Goal: Task Accomplishment & Management: Use online tool/utility

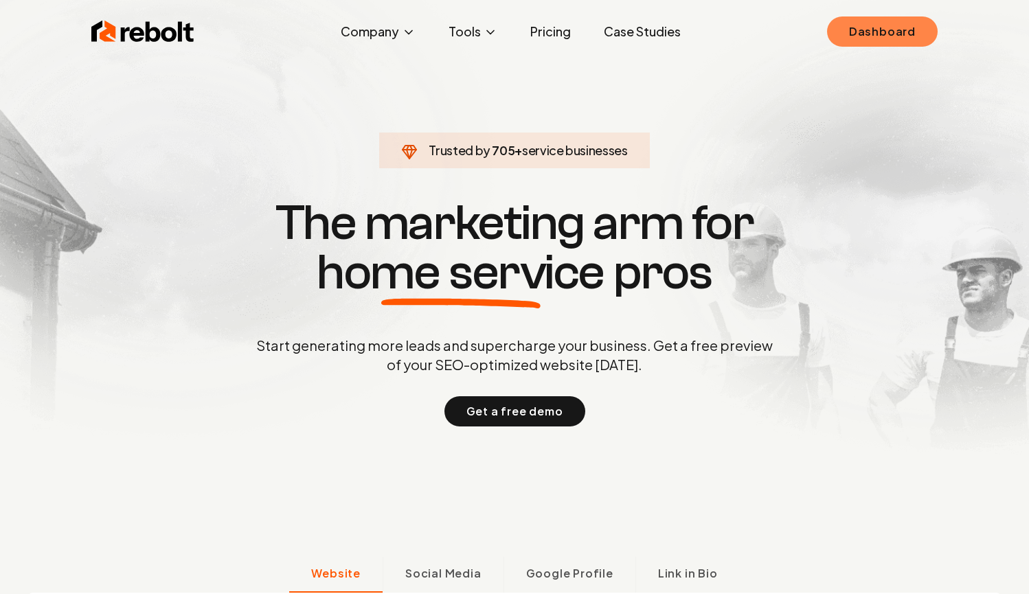
click at [931, 36] on link "Dashboard" at bounding box center [882, 31] width 111 height 30
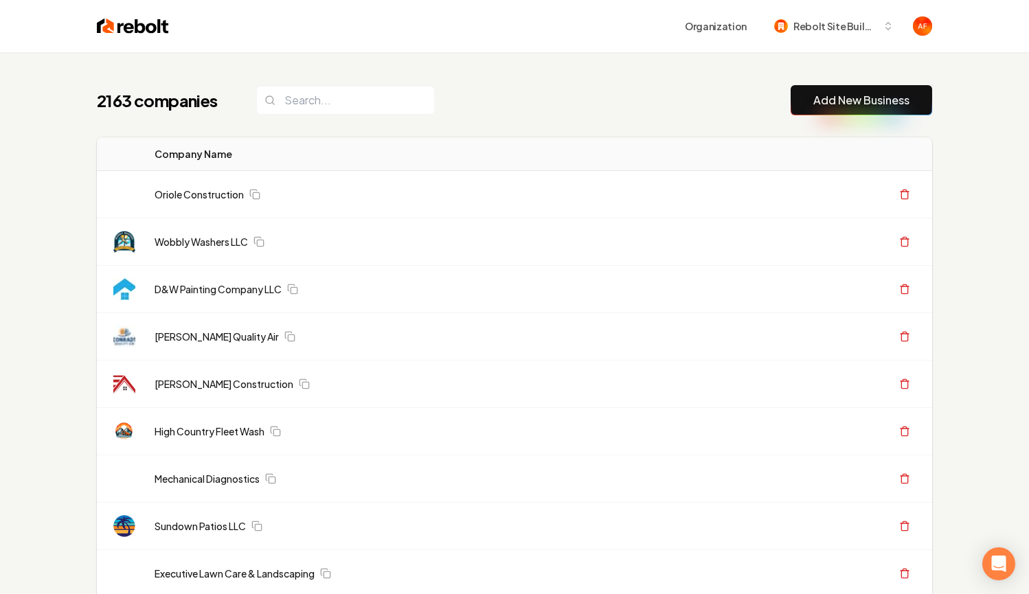
click at [816, 95] on link "Add New Business" at bounding box center [861, 100] width 96 height 16
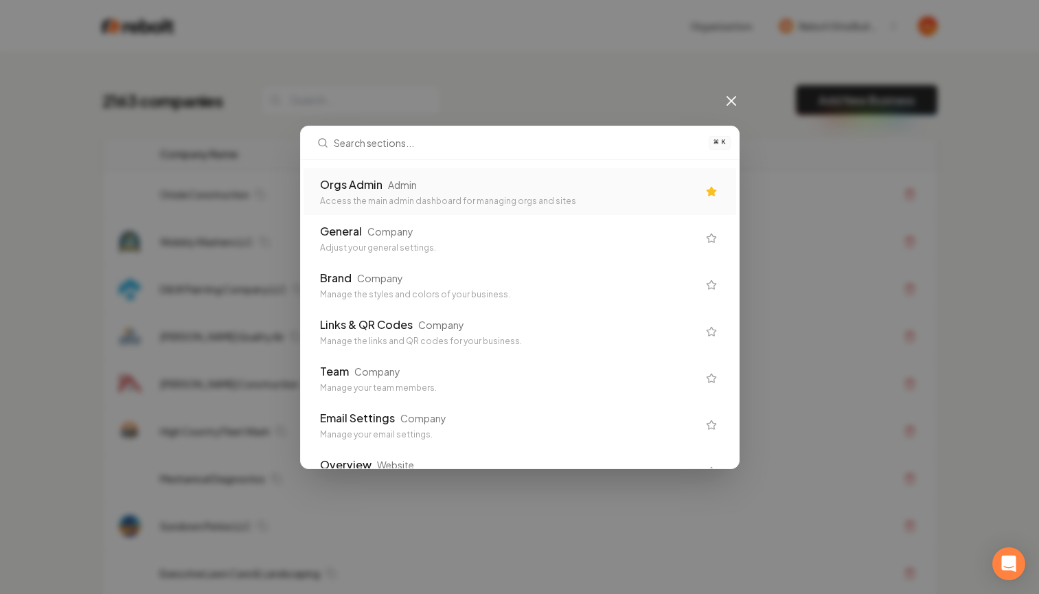
click at [540, 179] on div "Orgs Admin Admin" at bounding box center [509, 185] width 378 height 16
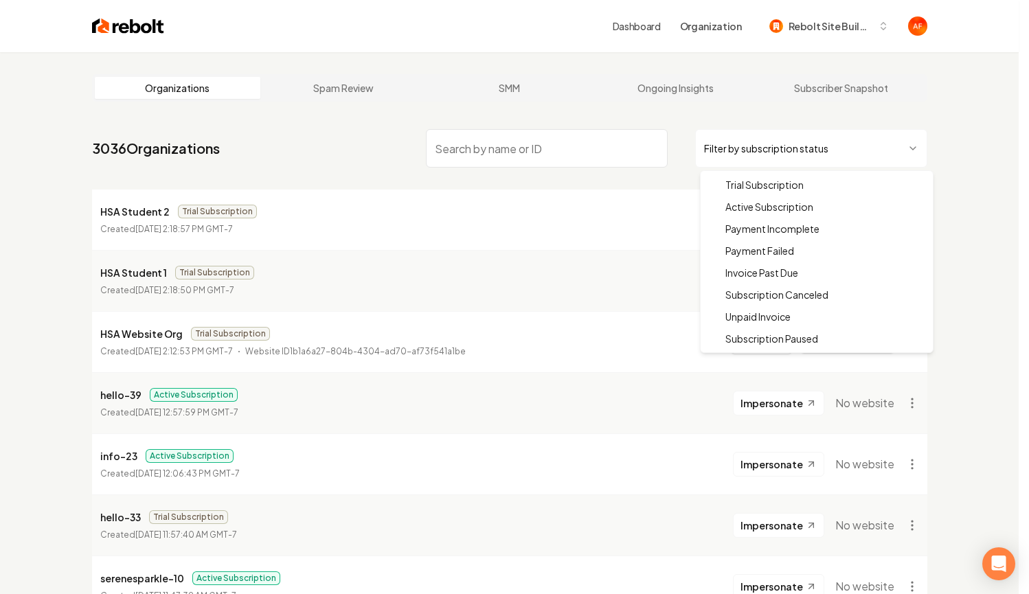
click at [771, 132] on html "Dashboard Organization Rebolt Site Builder Organizations Spam Review SMM Ongoin…" at bounding box center [514, 297] width 1029 height 594
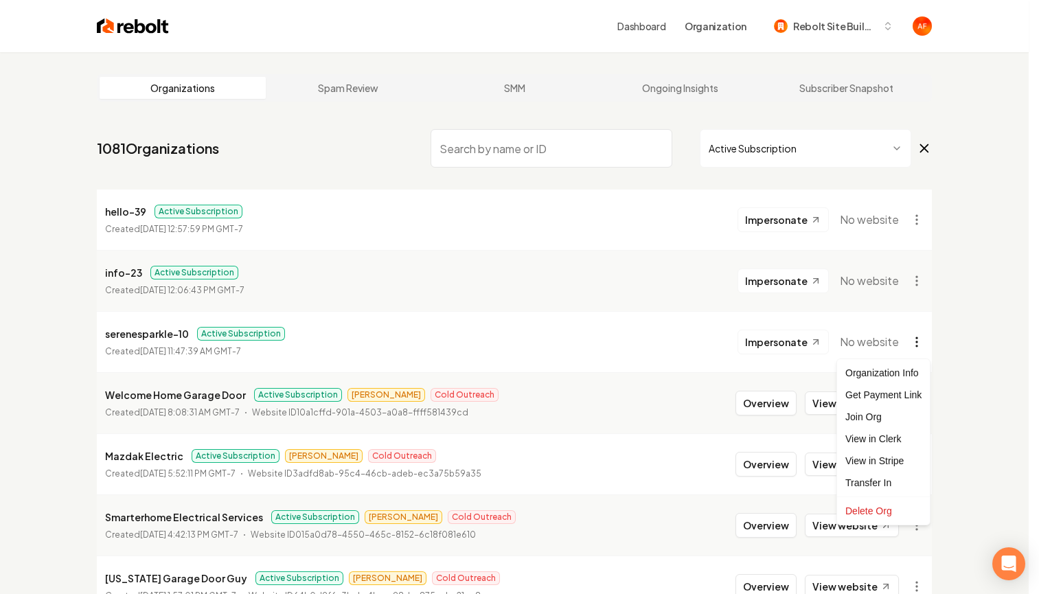
click at [914, 340] on html "Dashboard Organization Rebolt Site Builder Organizations Spam Review SMM Ongoin…" at bounding box center [519, 297] width 1039 height 594
click at [860, 399] on div "Get Payment Link" at bounding box center [883, 395] width 87 height 22
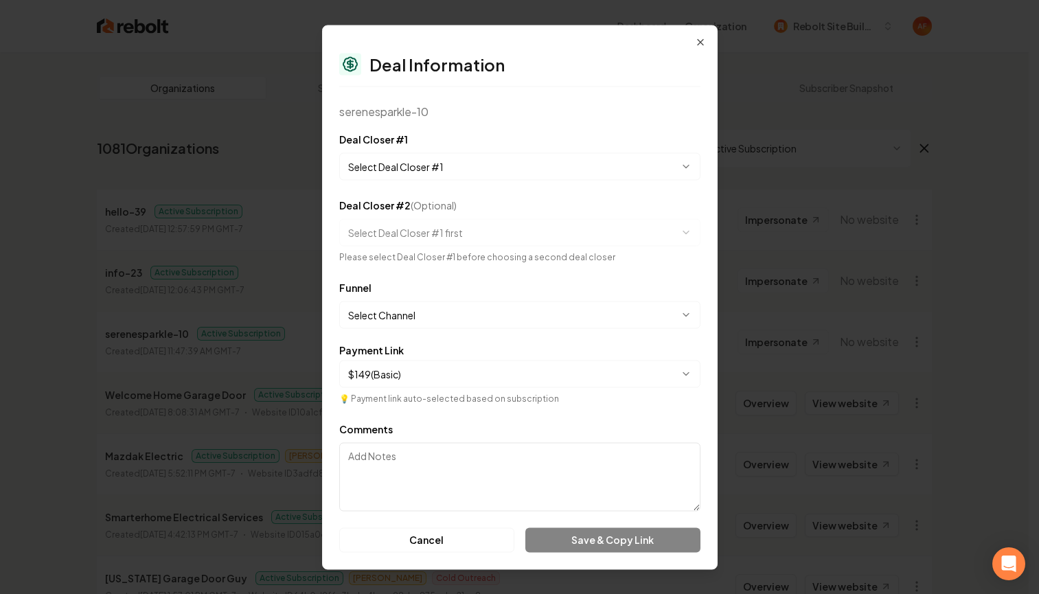
click at [448, 164] on body "Dashboard Organization Rebolt Site Builder Organizations Spam Review SMM Ongoin…" at bounding box center [514, 297] width 1029 height 594
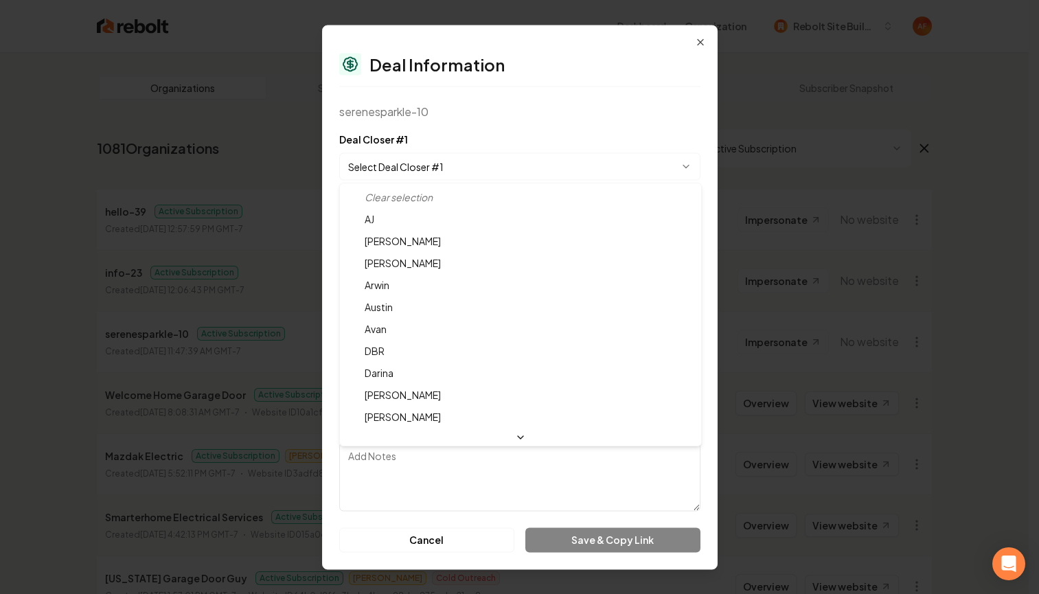
select select "**********"
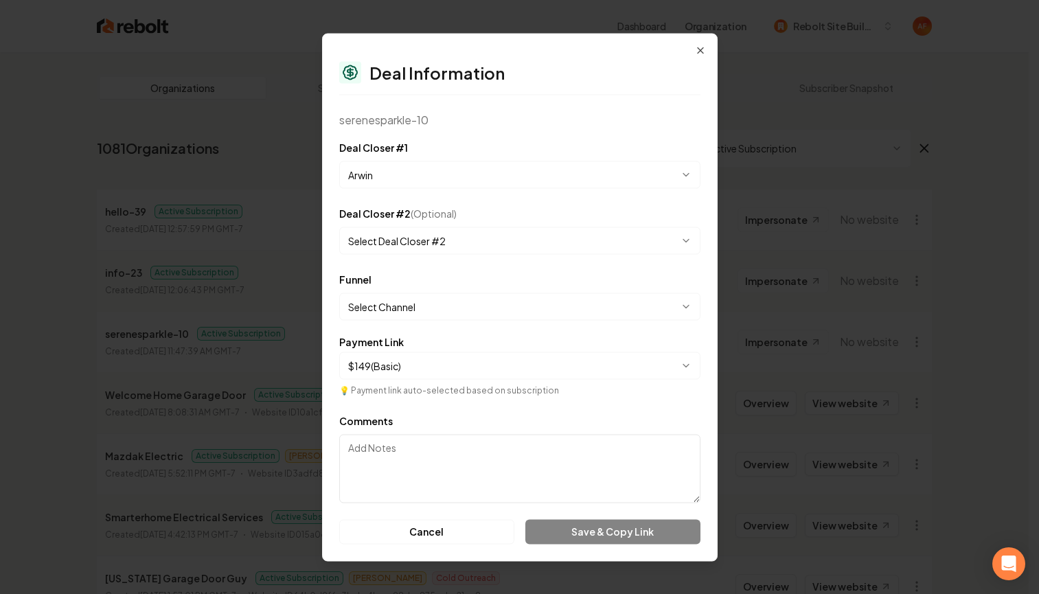
click at [487, 292] on body "Dashboard Organization Rebolt Site Builder Organizations Spam Review SMM Ongoin…" at bounding box center [514, 297] width 1029 height 594
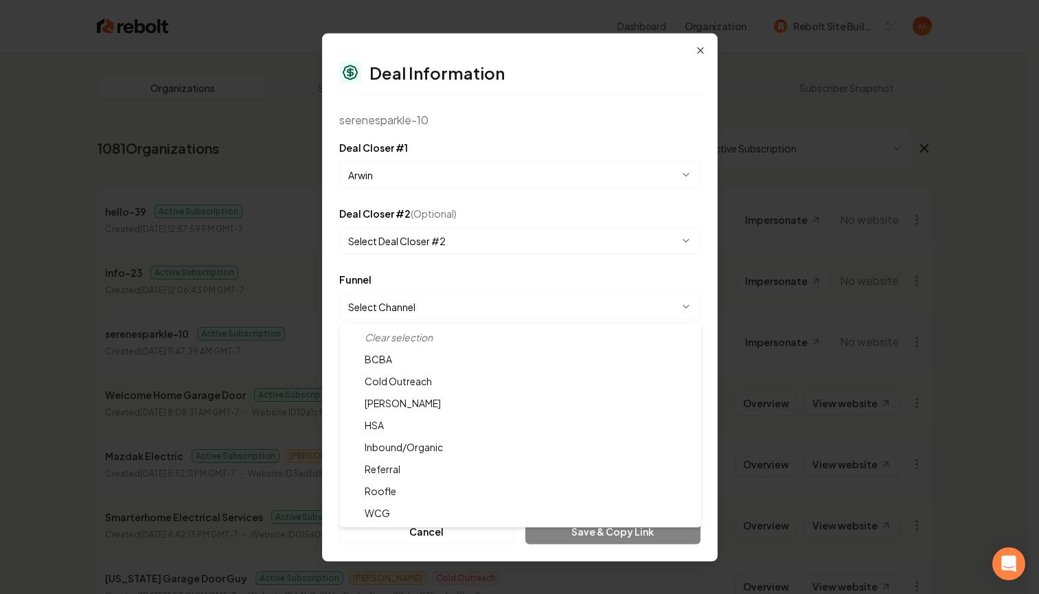
select select "**********"
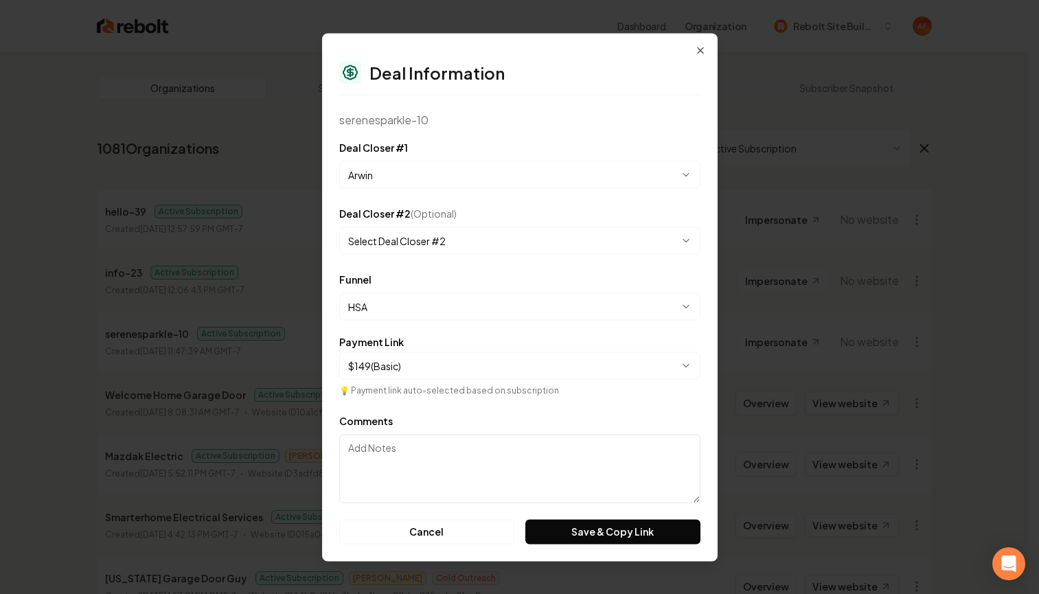
drag, startPoint x: 593, startPoint y: 533, endPoint x: 604, endPoint y: 517, distance: 19.2
click at [593, 533] on button "Save & Copy Link" at bounding box center [613, 531] width 174 height 25
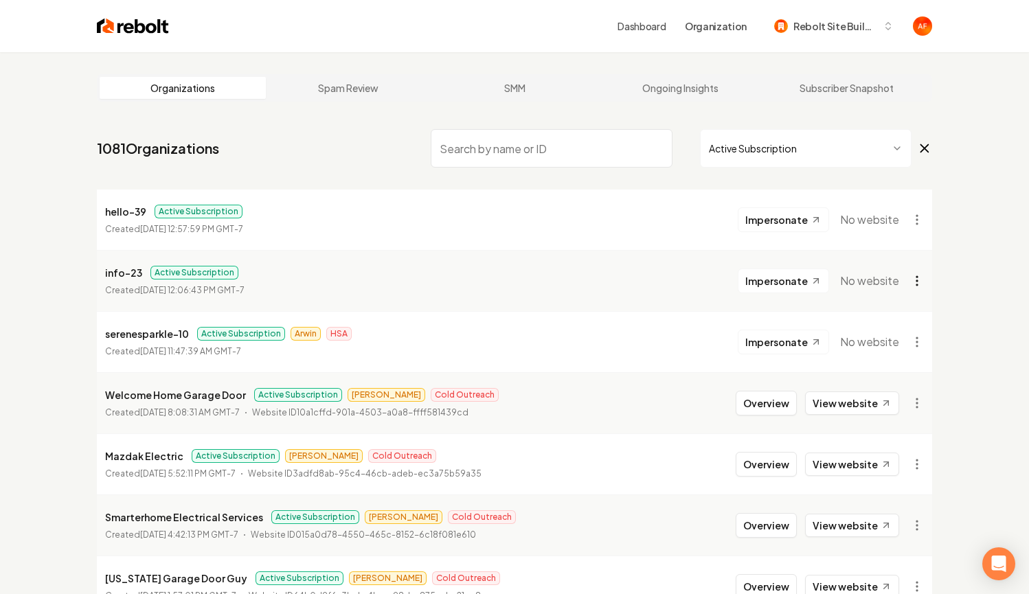
click at [914, 269] on html "Dashboard Organization Rebolt Site Builder Organizations Spam Review SMM Ongoin…" at bounding box center [514, 297] width 1029 height 594
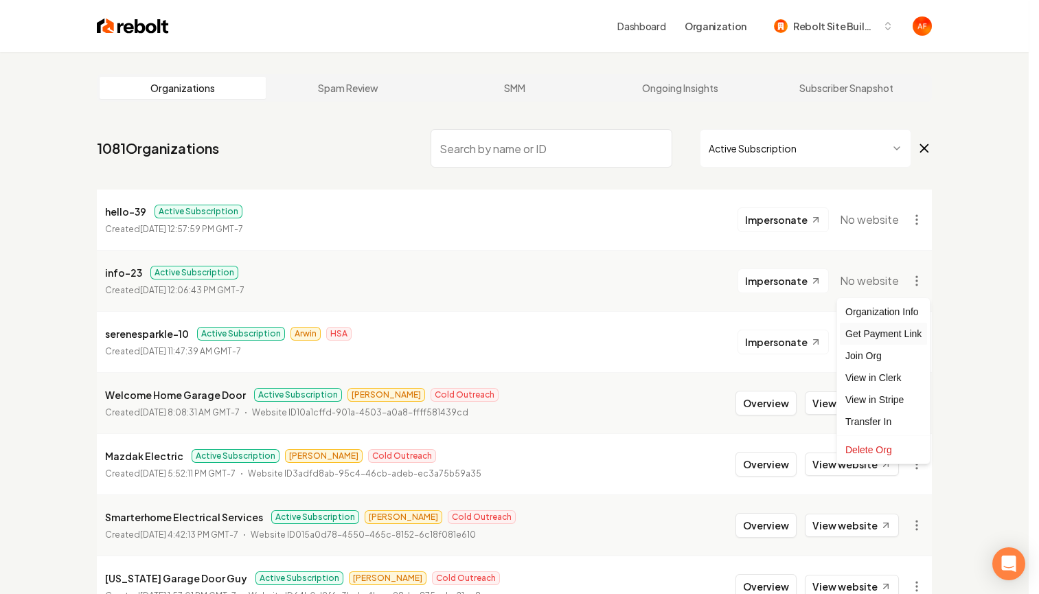
click at [885, 342] on div "Get Payment Link" at bounding box center [883, 334] width 87 height 22
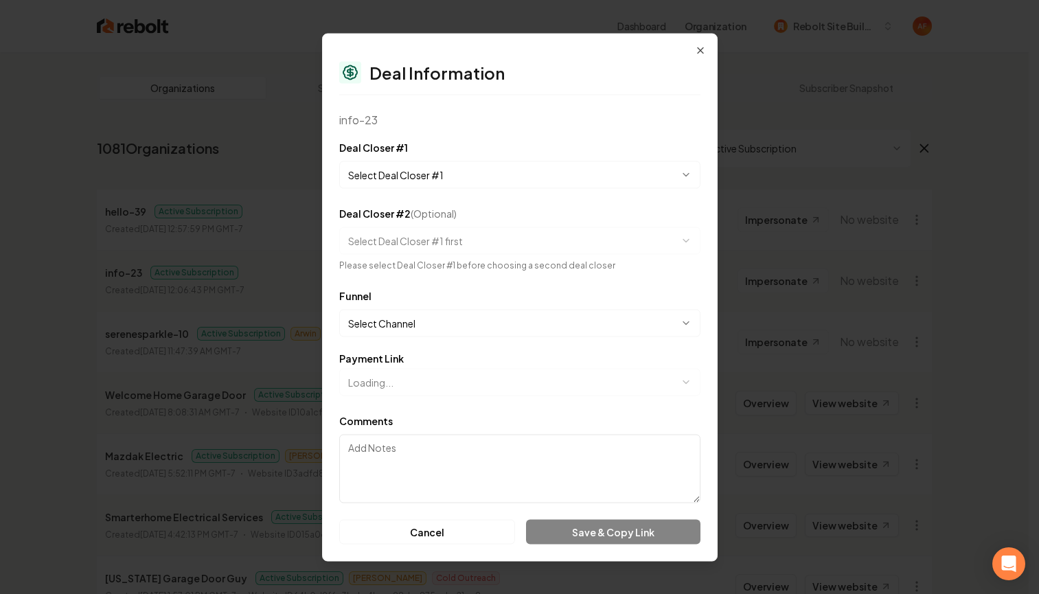
select select "**********"
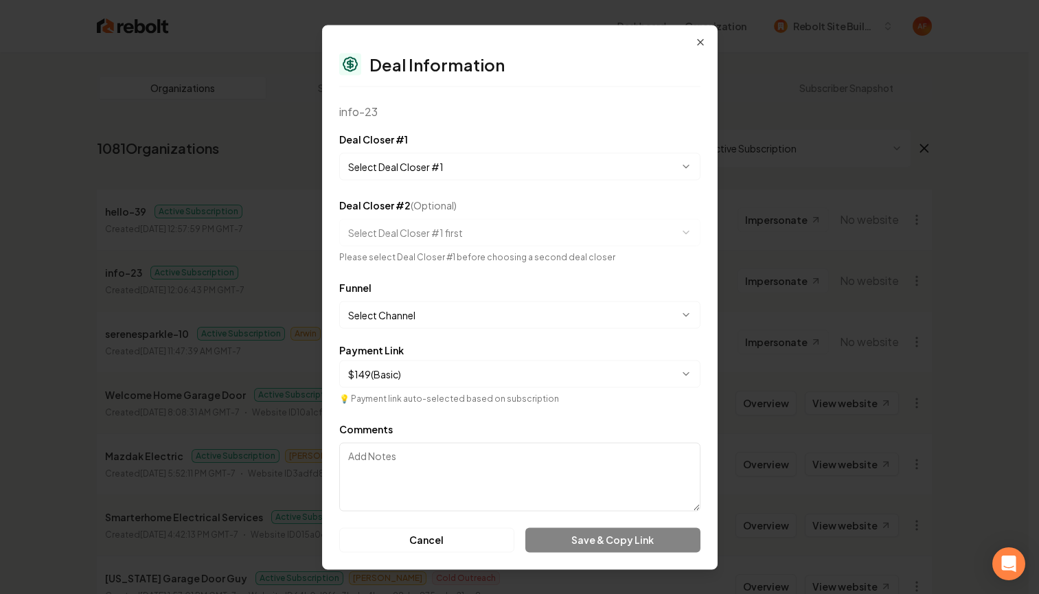
click at [626, 163] on body "Dashboard Organization Rebolt Site Builder Organizations Spam Review SMM Ongoin…" at bounding box center [514, 297] width 1029 height 594
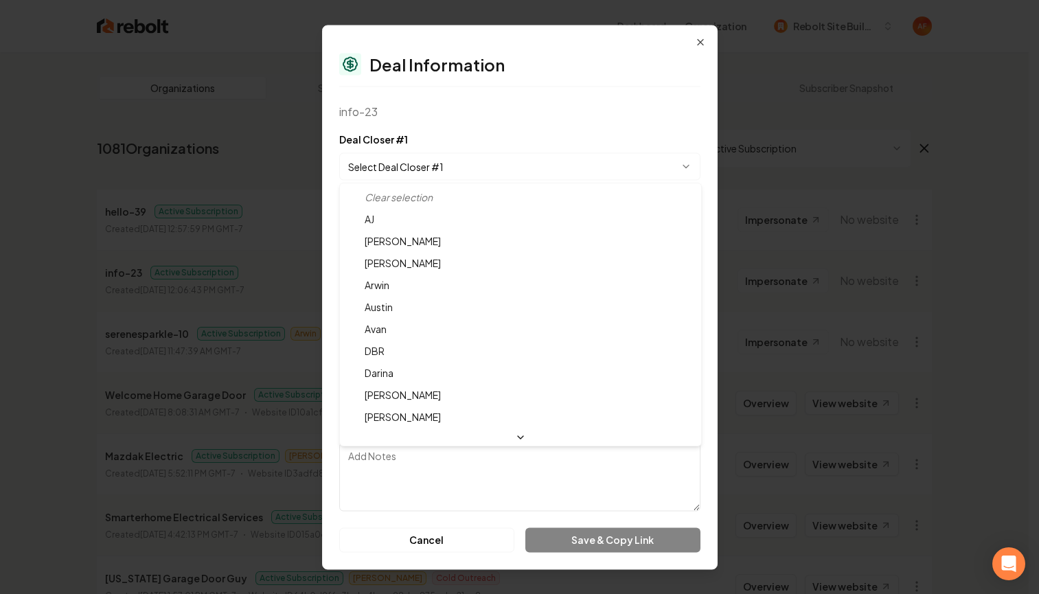
select select "**********"
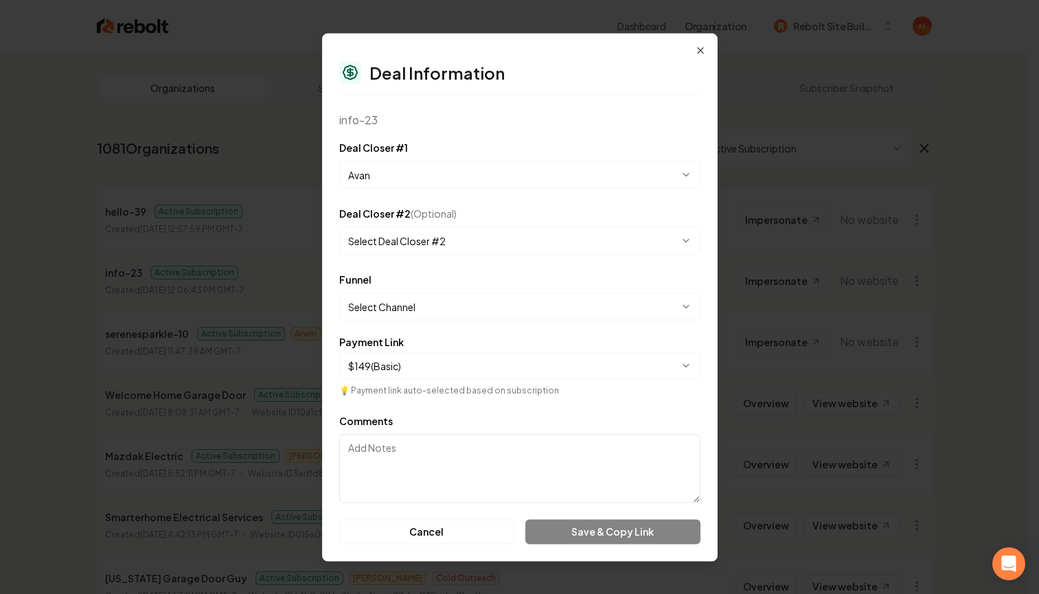
click at [598, 291] on div "**********" at bounding box center [519, 295] width 361 height 49
click at [596, 300] on body "Dashboard Organization Rebolt Site Builder Organizations Spam Review SMM Ongoin…" at bounding box center [514, 297] width 1029 height 594
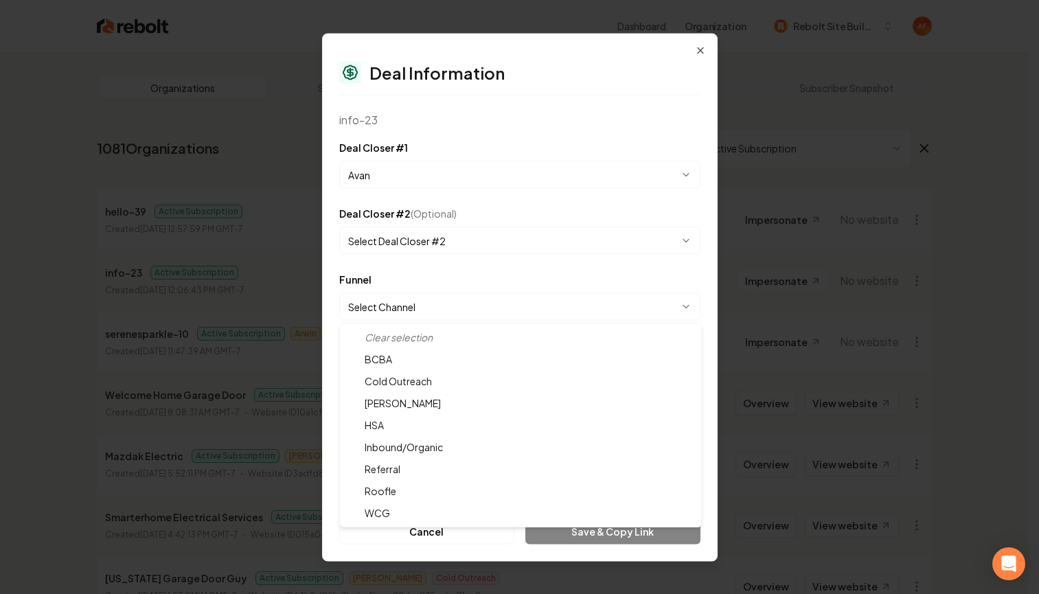
select select "**********"
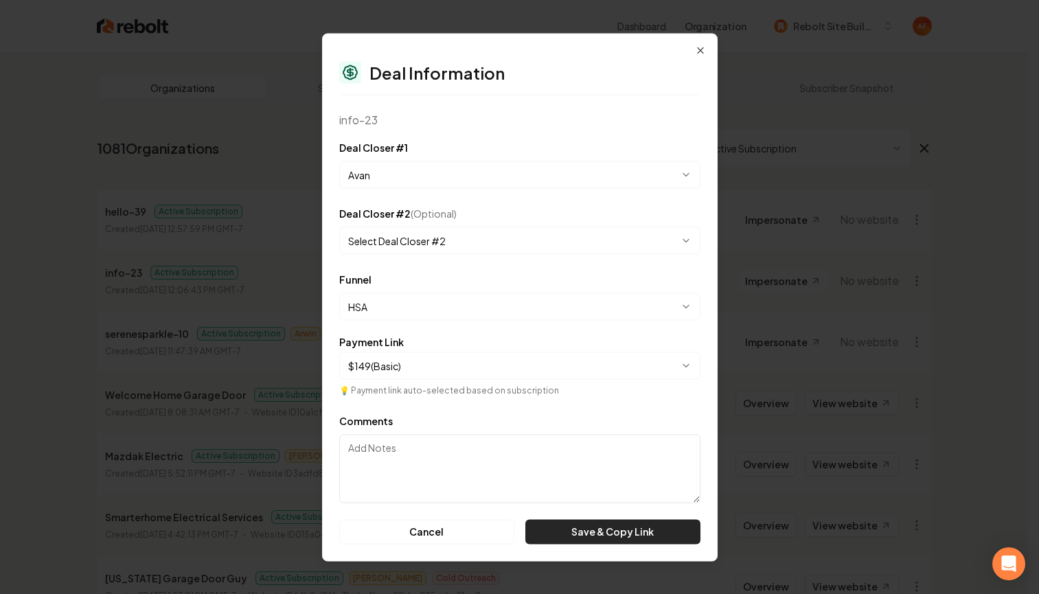
click at [620, 523] on button "Save & Copy Link" at bounding box center [613, 531] width 174 height 25
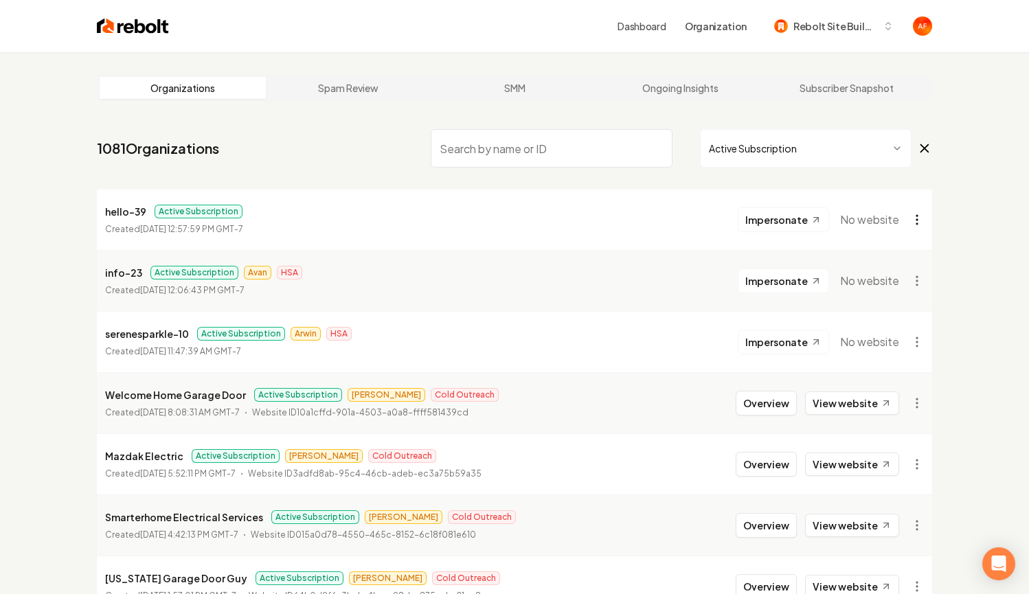
click at [912, 217] on html "Dashboard Organization Rebolt Site Builder Organizations Spam Review SMM Ongoin…" at bounding box center [514, 297] width 1029 height 594
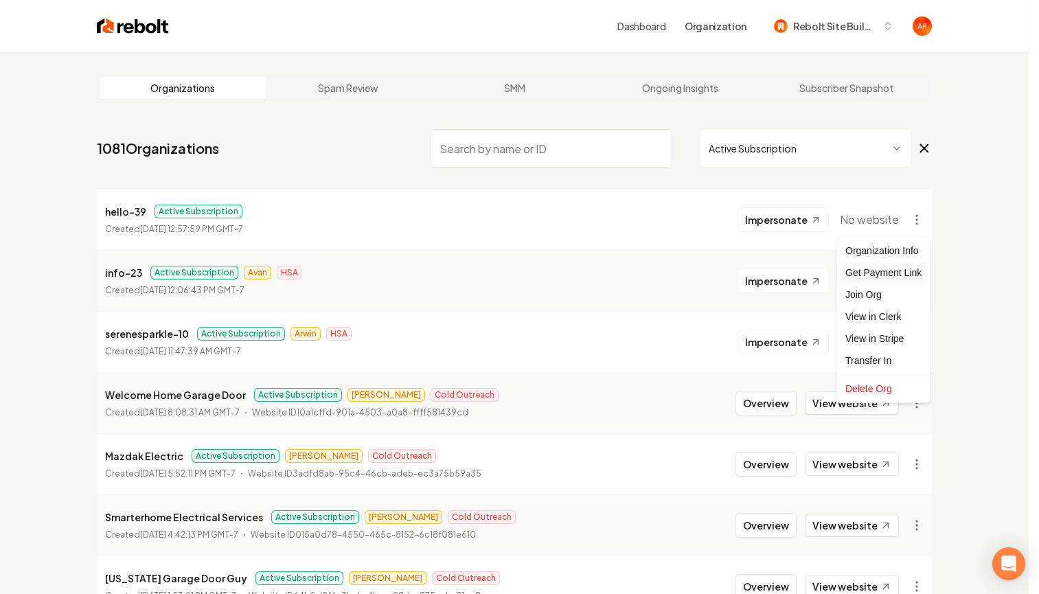
click at [876, 273] on div "Get Payment Link" at bounding box center [883, 273] width 87 height 22
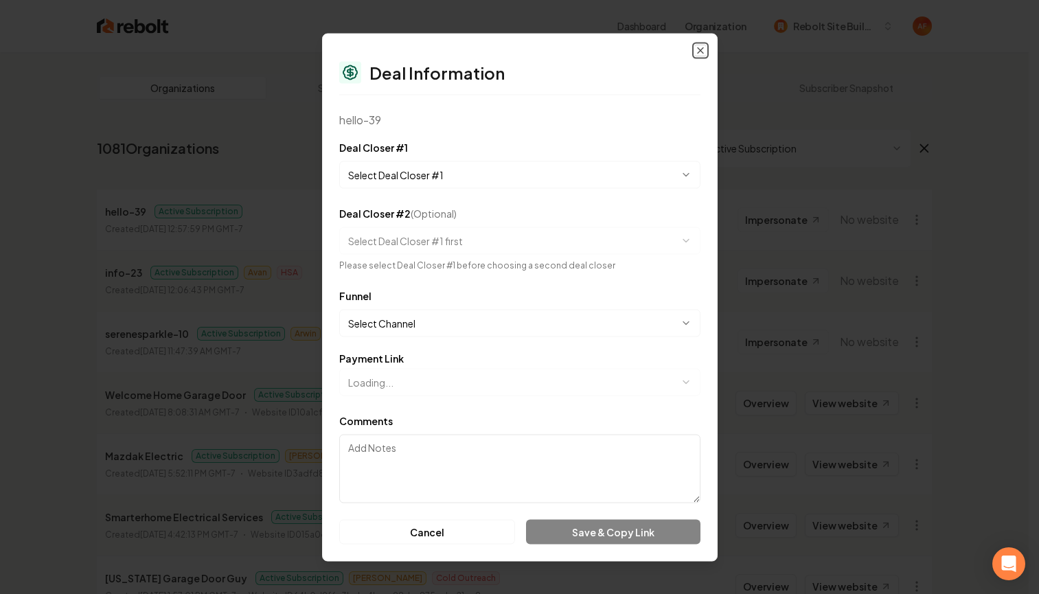
select select "**********"
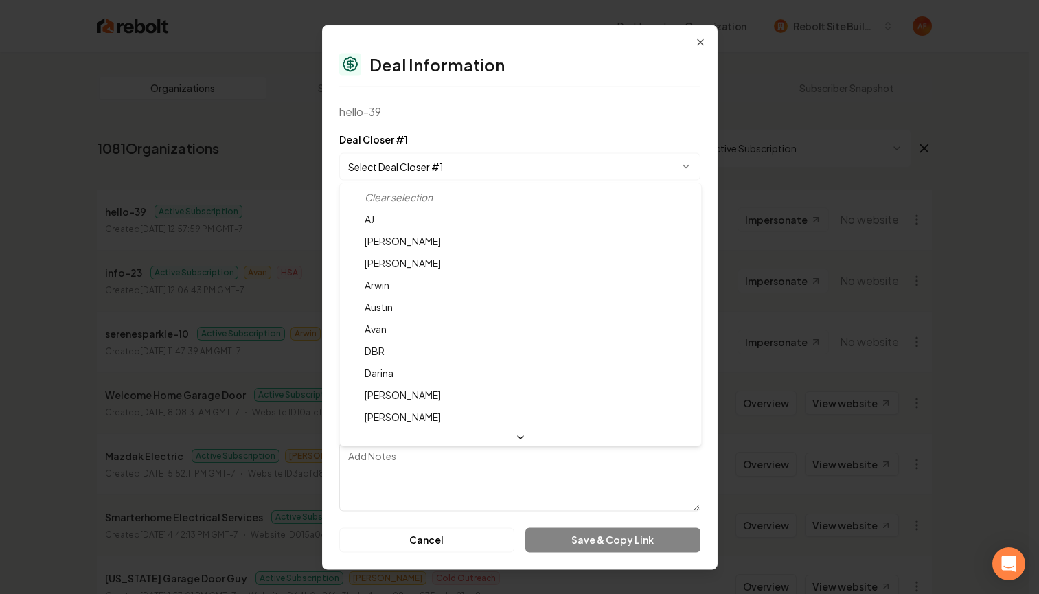
click at [500, 166] on body "Dashboard Organization Rebolt Site Builder Organizations Spam Review SMM Ongoin…" at bounding box center [514, 297] width 1029 height 594
select select "**********"
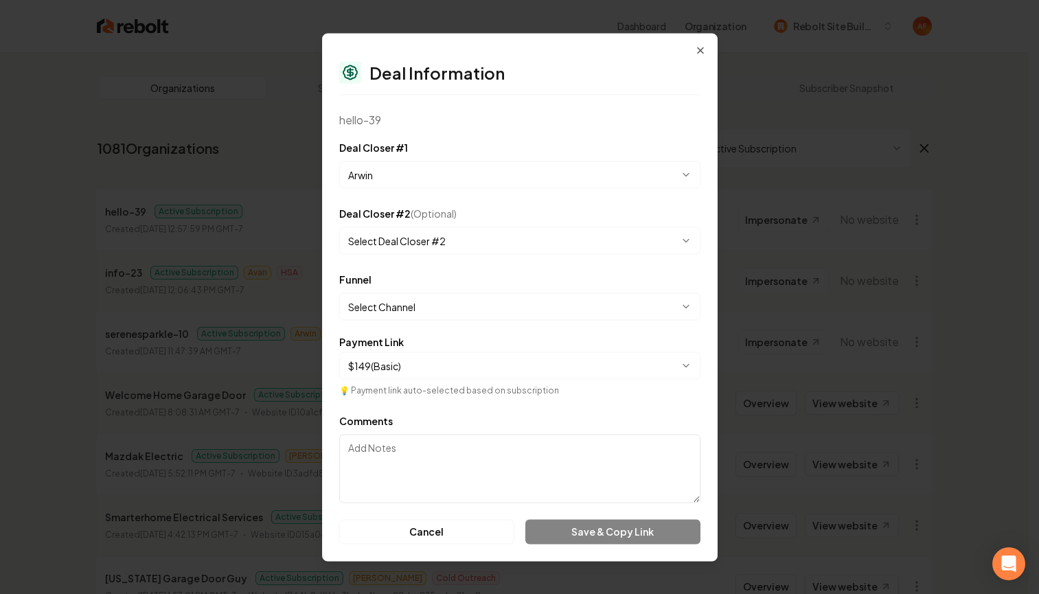
click at [438, 307] on body "Dashboard Organization Rebolt Site Builder Organizations Spam Review SMM Ongoin…" at bounding box center [514, 297] width 1029 height 594
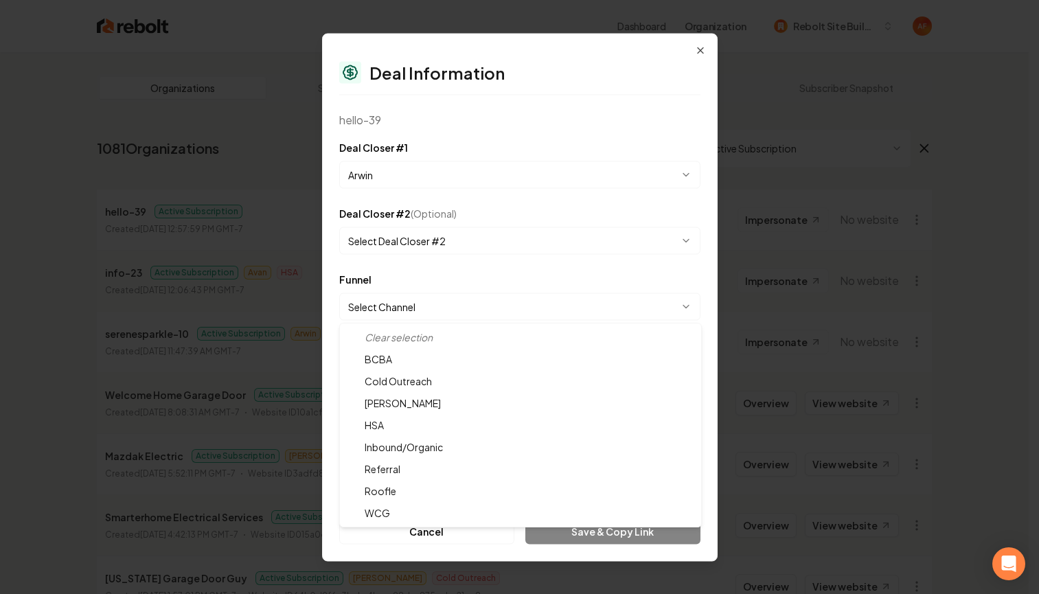
select select "**********"
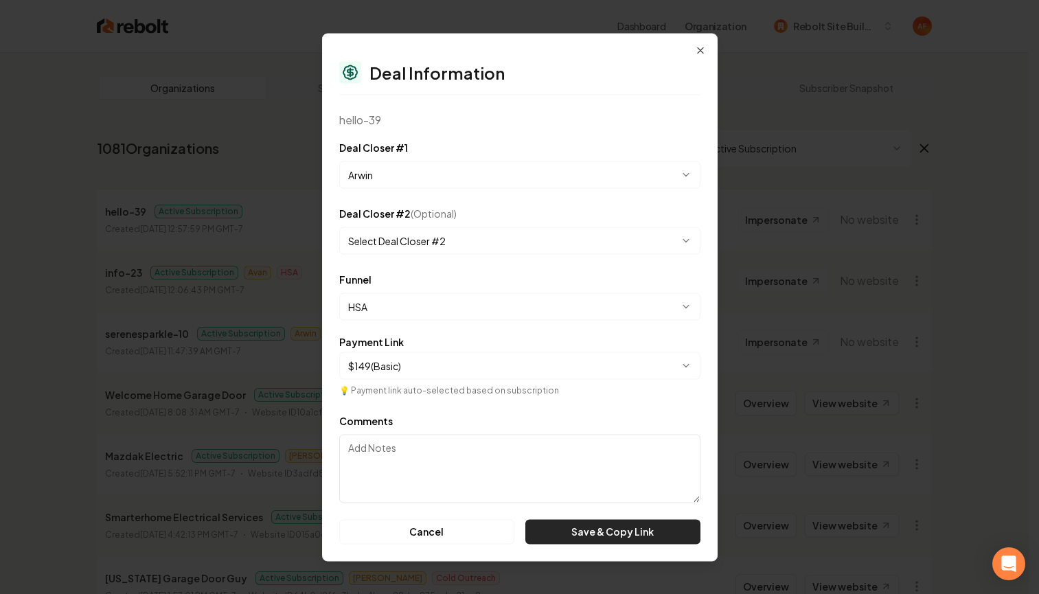
click at [629, 527] on button "Save & Copy Link" at bounding box center [613, 531] width 174 height 25
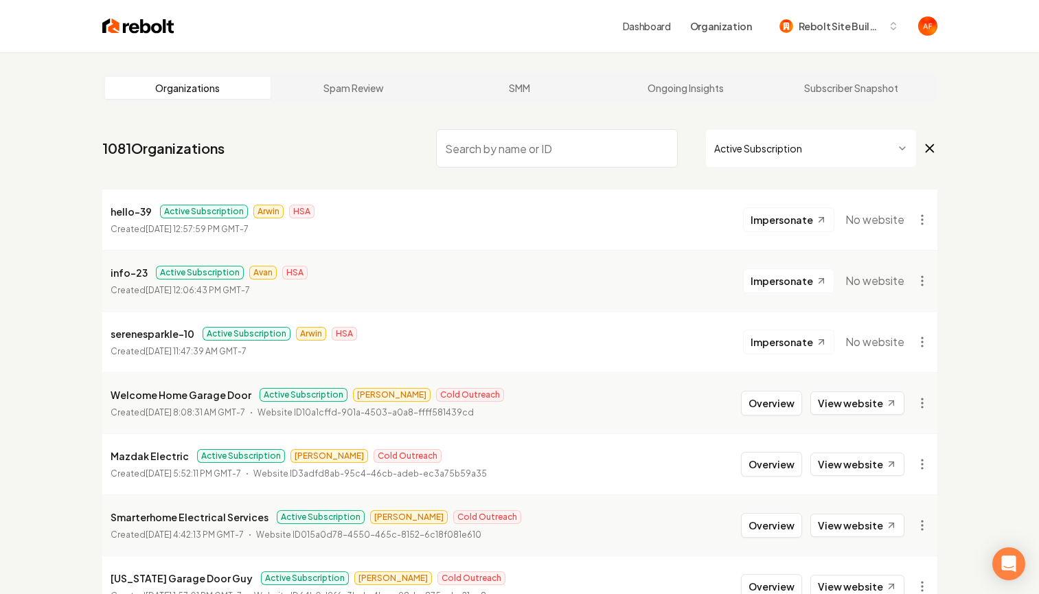
click at [765, 146] on html "Dashboard Organization Rebolt Site Builder Organizations Spam Review SMM Ongoin…" at bounding box center [519, 297] width 1039 height 594
click at [775, 164] on html "Dashboard Organization Rebolt Site Builder Organizations Spam Review SMM Ongoin…" at bounding box center [514, 297] width 1029 height 594
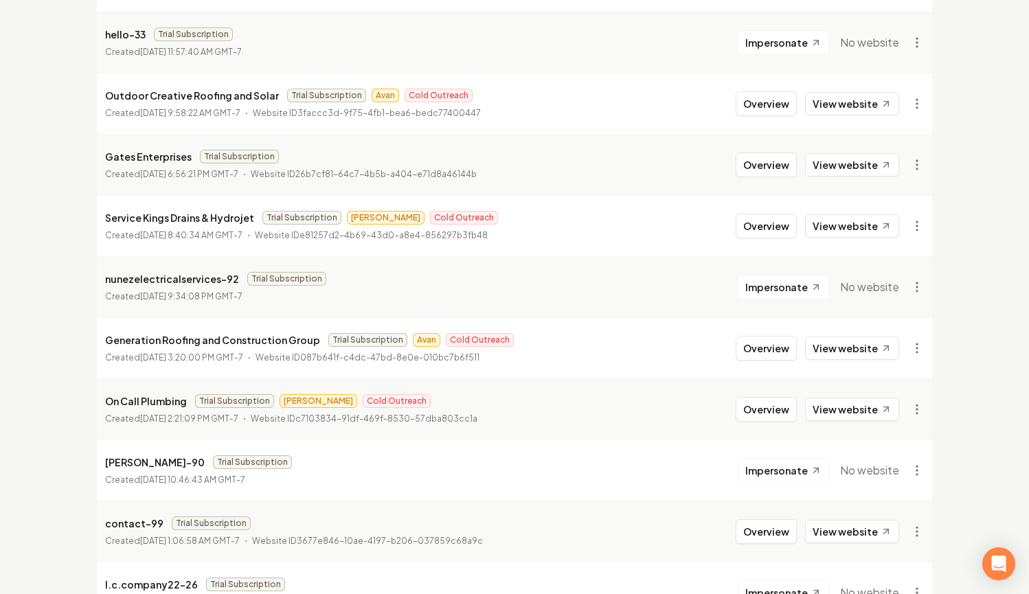
scroll to position [473, 0]
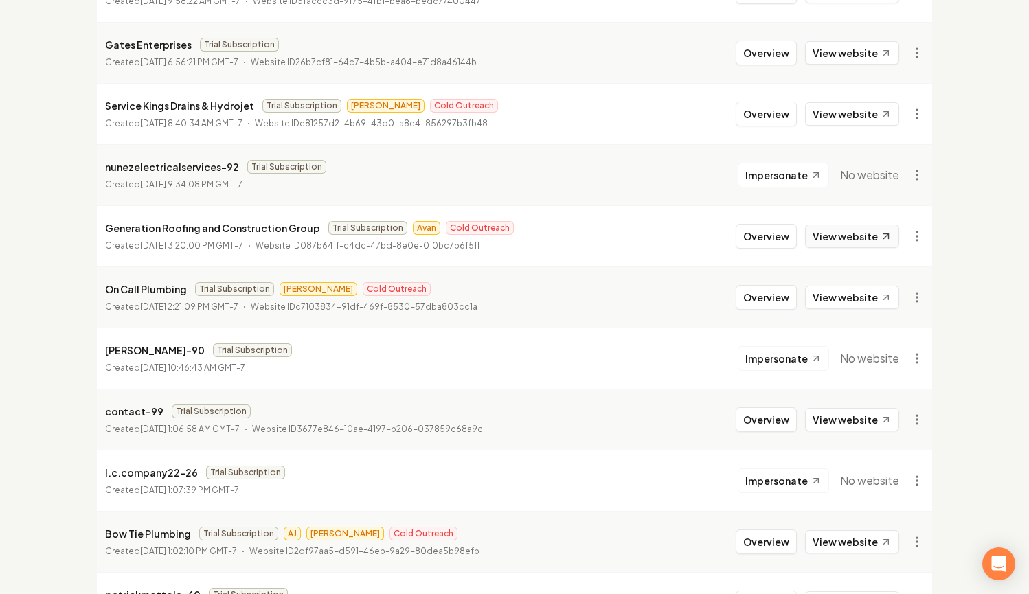
click at [861, 234] on link "View website" at bounding box center [852, 236] width 94 height 23
click at [957, 207] on div "Organizations Spam Review SMM Ongoing Insights Subscriber Snapshot 1614 Organiz…" at bounding box center [514, 594] width 1029 height 2029
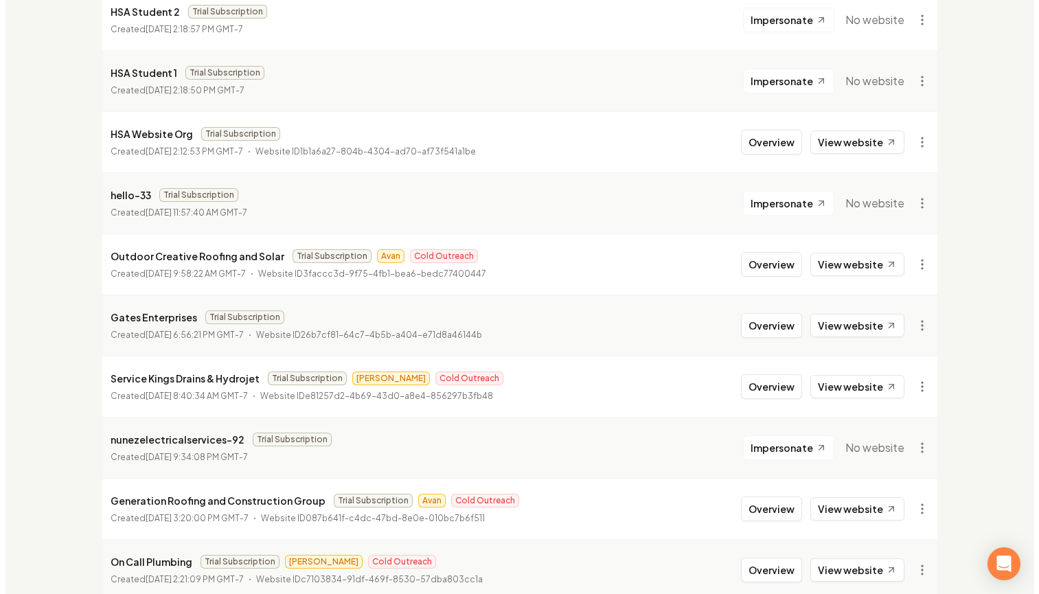
scroll to position [0, 0]
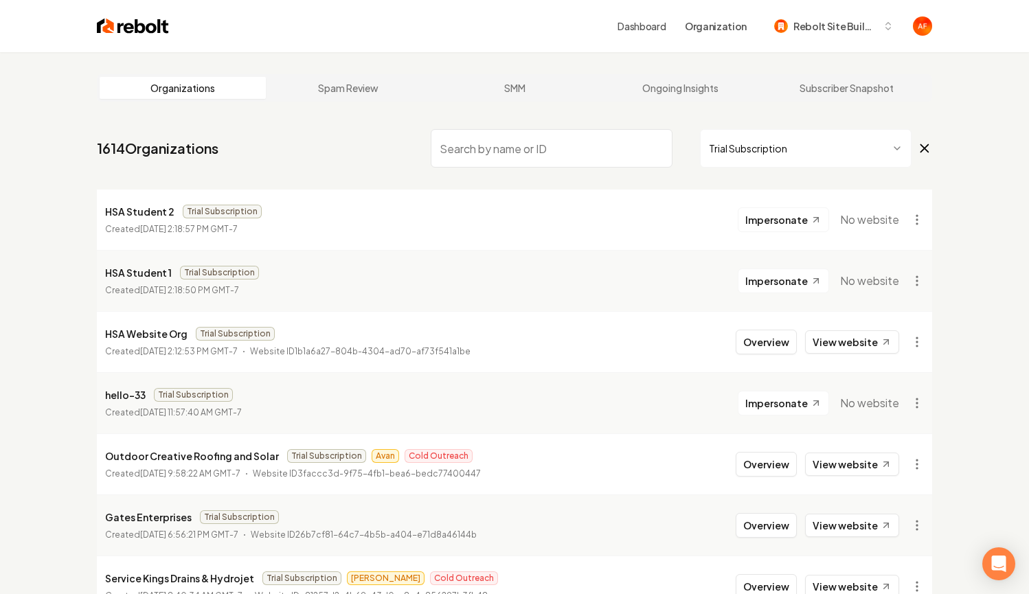
click at [488, 165] on input "search" at bounding box center [552, 148] width 242 height 38
type input "affordable"
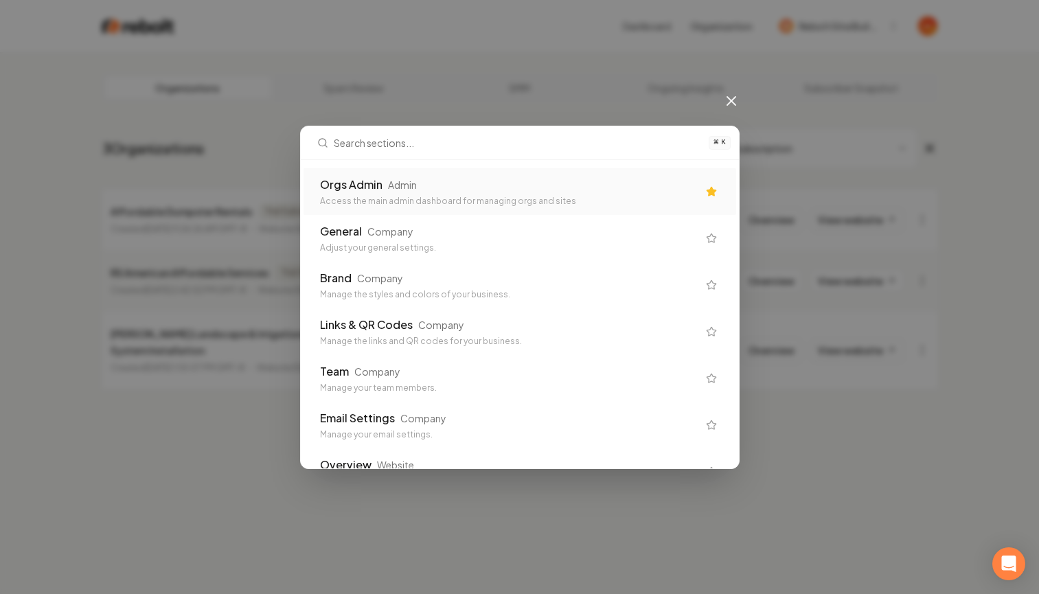
click at [375, 179] on div "Orgs Admin" at bounding box center [351, 185] width 63 height 16
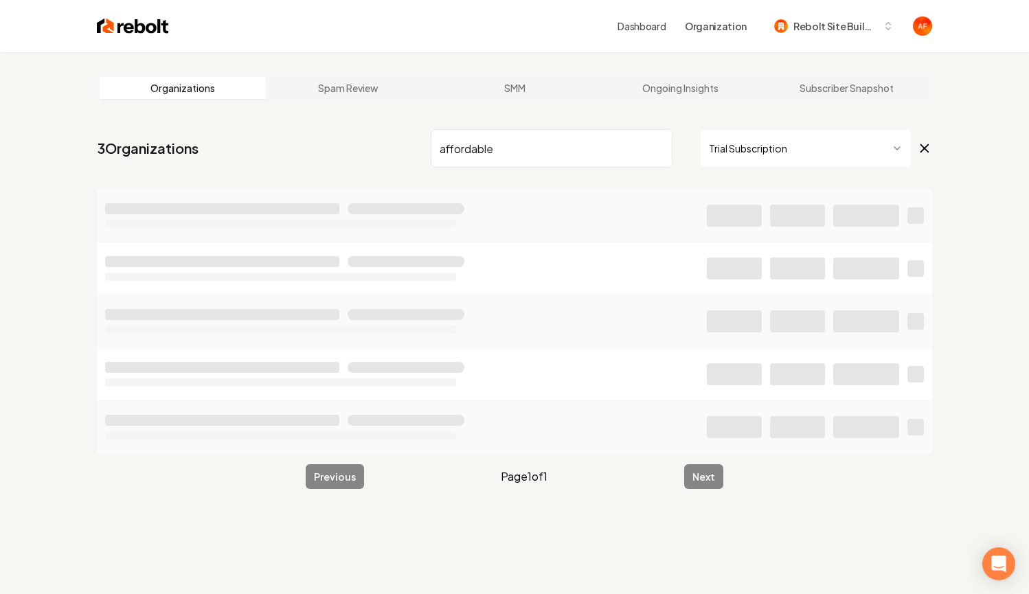
click at [523, 151] on input "affordable" at bounding box center [552, 148] width 242 height 38
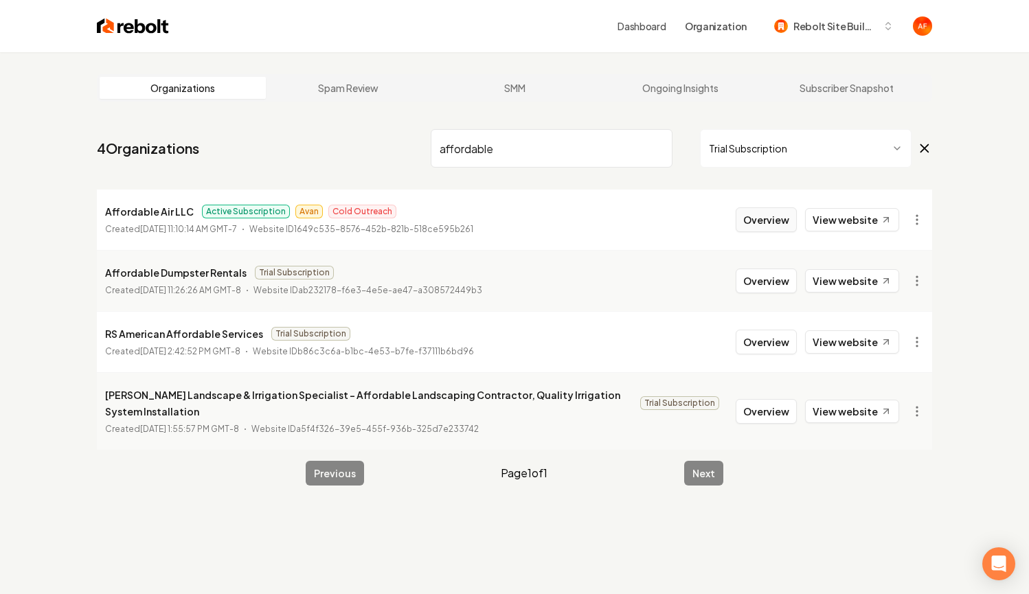
click at [773, 222] on button "Overview" at bounding box center [766, 219] width 61 height 25
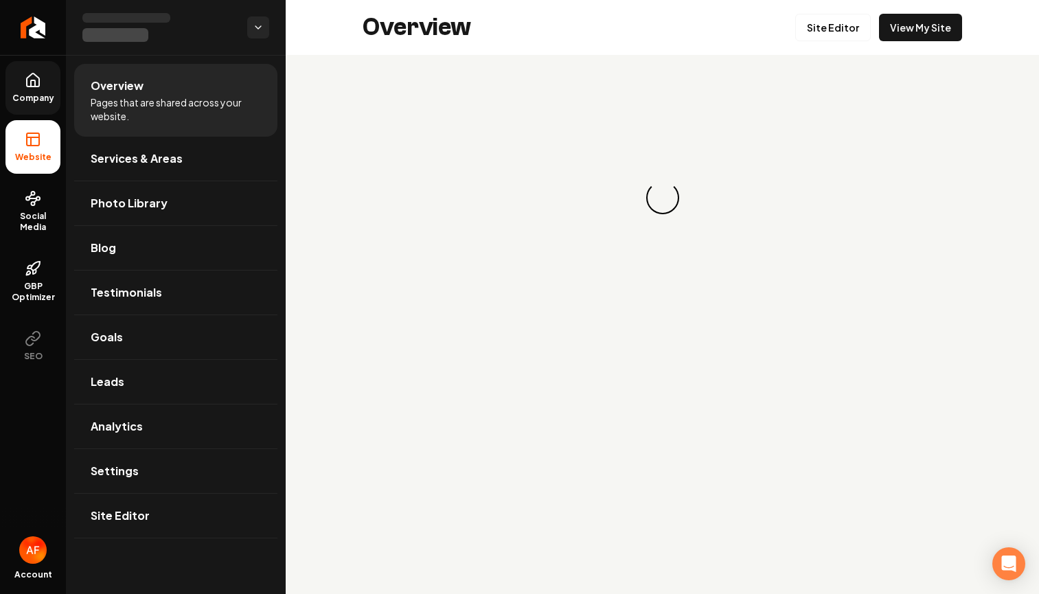
click at [36, 94] on span "Company" at bounding box center [33, 98] width 53 height 11
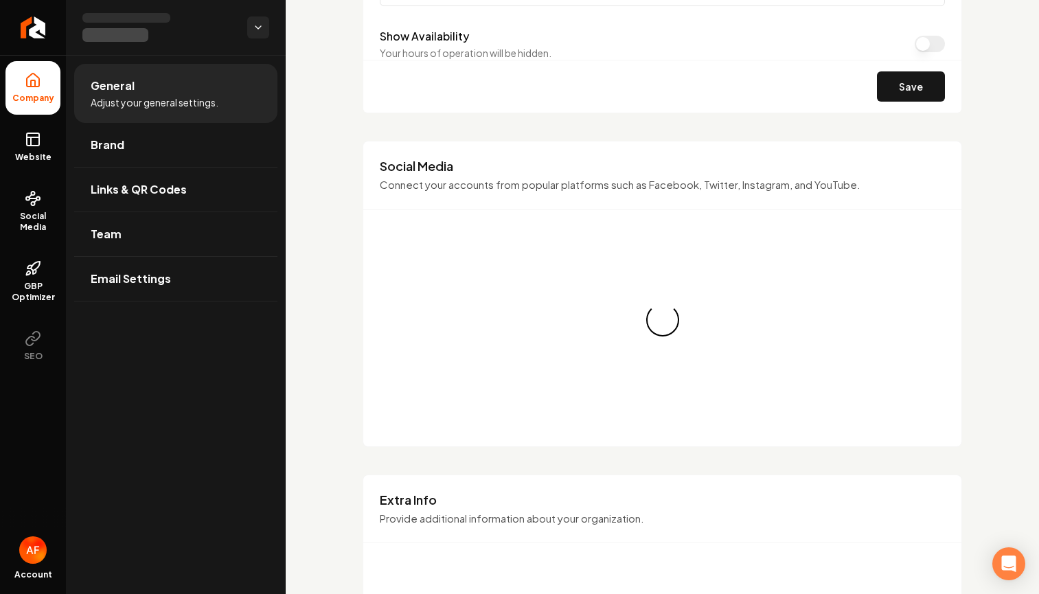
scroll to position [1145, 0]
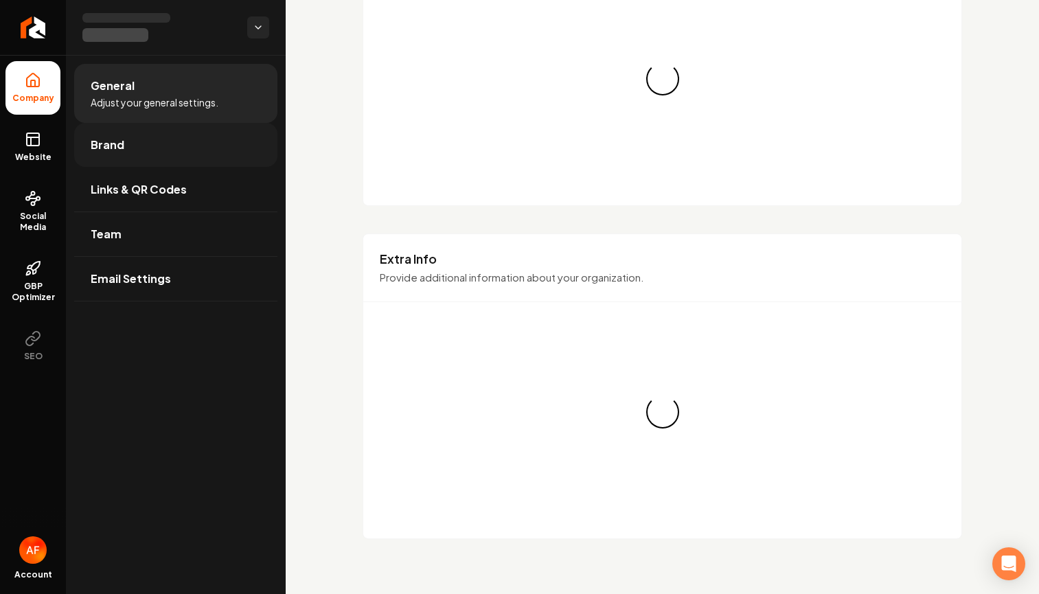
click at [127, 146] on link "Brand" at bounding box center [175, 145] width 203 height 44
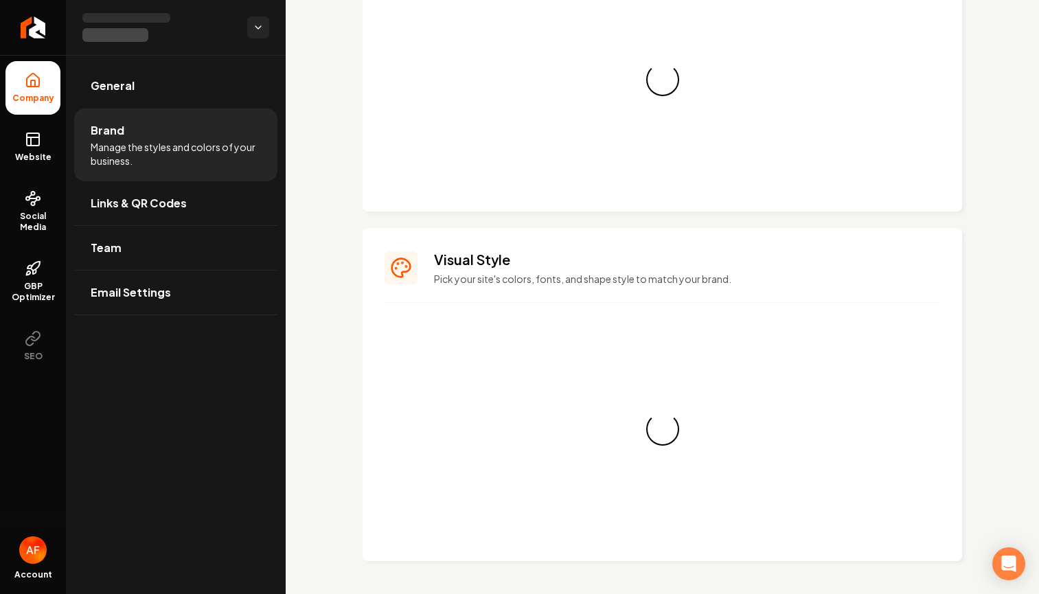
scroll to position [1145, 0]
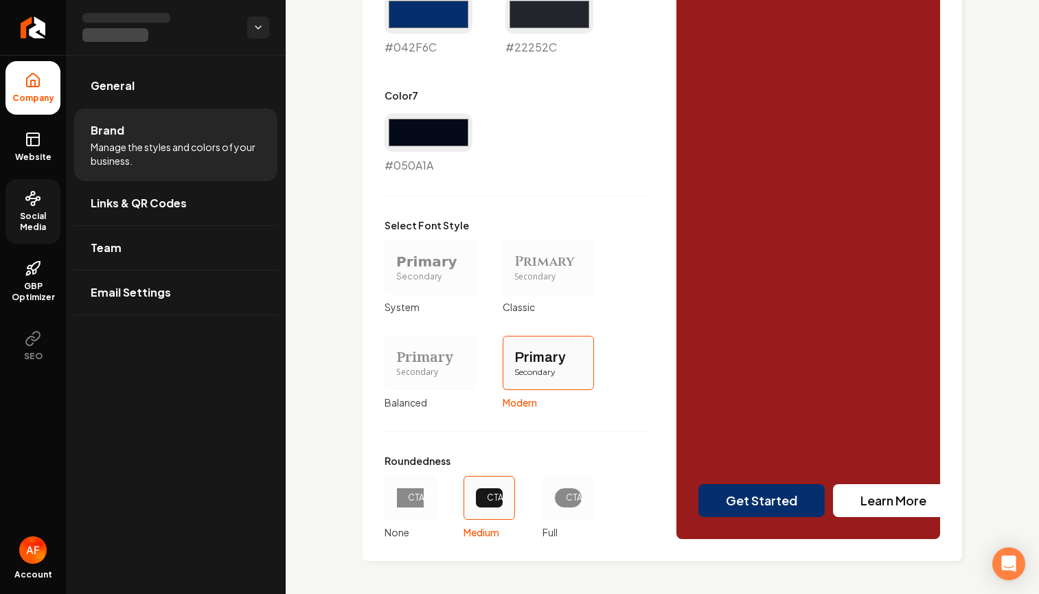
click at [19, 209] on link "Social Media" at bounding box center [32, 211] width 55 height 65
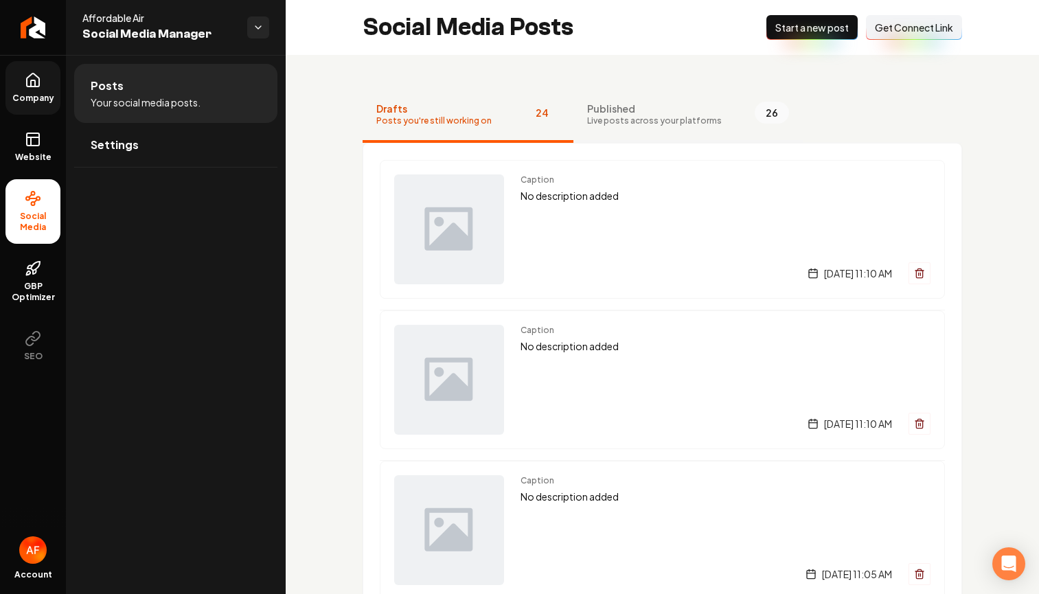
click at [633, 108] on span "Published" at bounding box center [654, 109] width 135 height 14
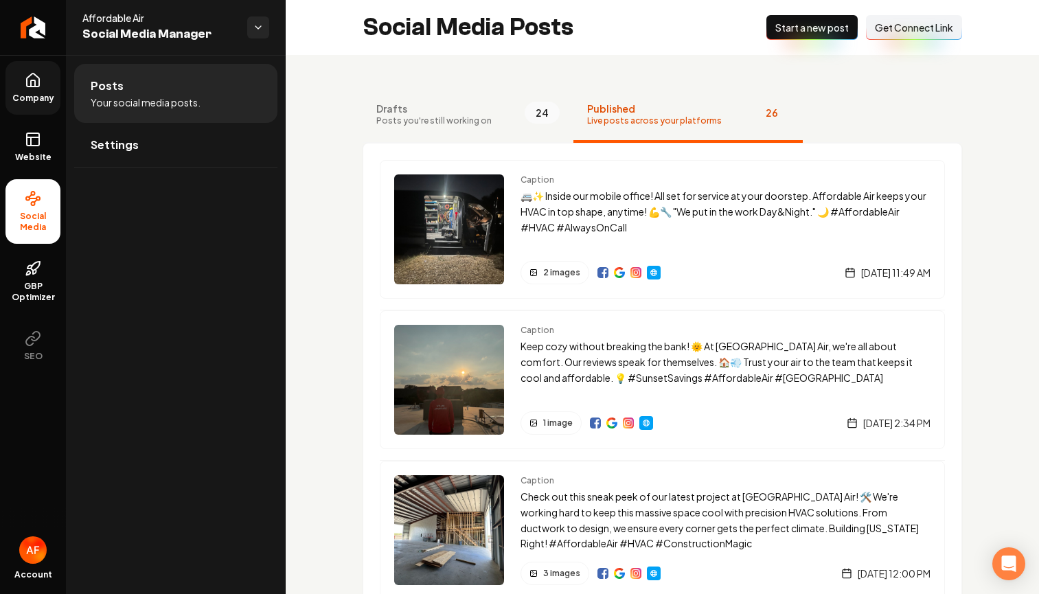
click at [801, 31] on span "Start a new post" at bounding box center [813, 28] width 74 height 14
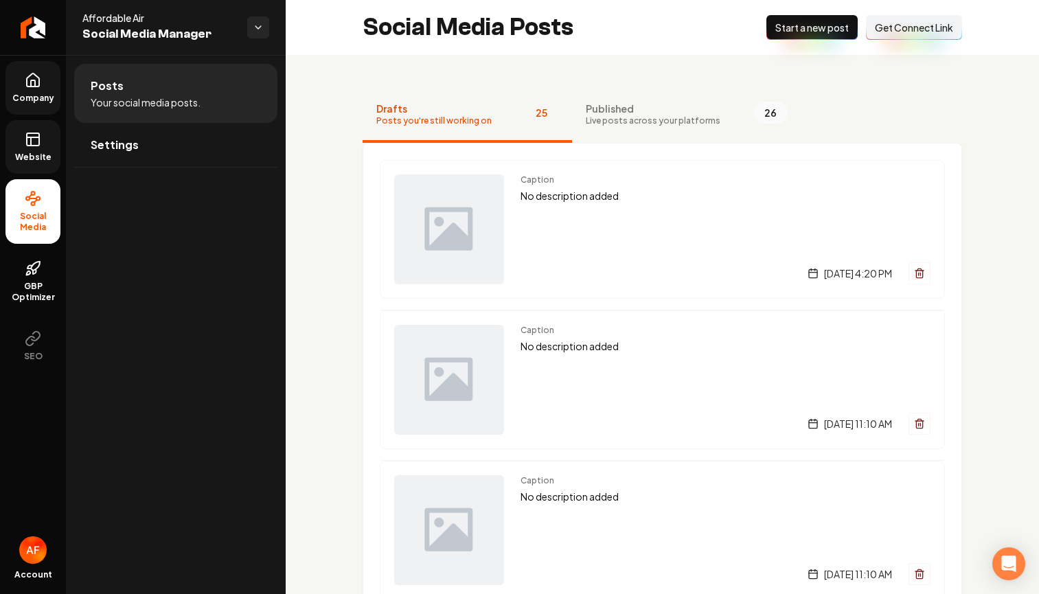
click at [40, 127] on link "Website" at bounding box center [32, 147] width 55 height 54
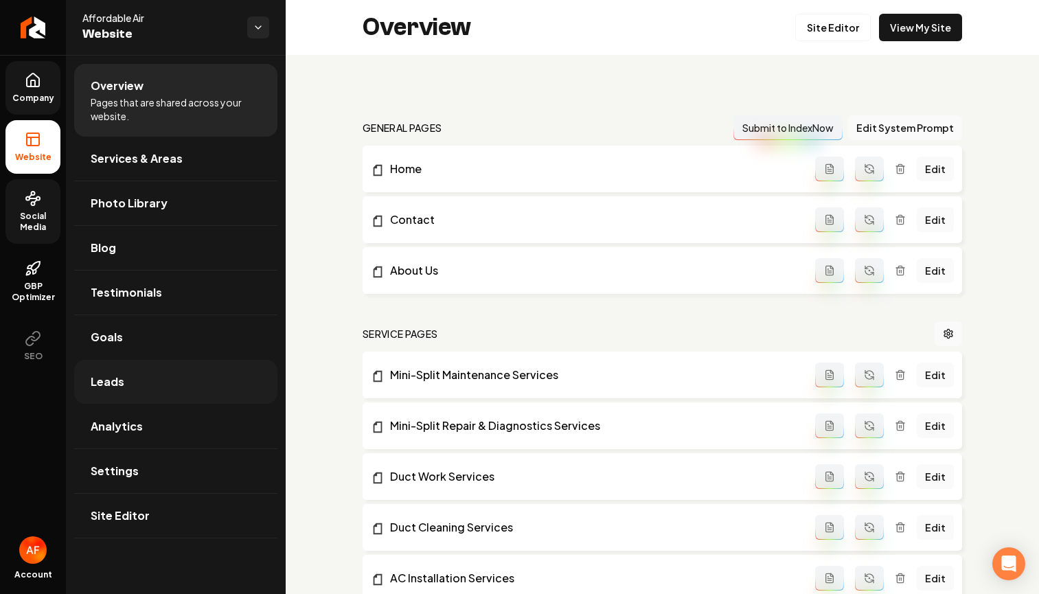
click at [150, 385] on link "Leads" at bounding box center [175, 382] width 203 height 44
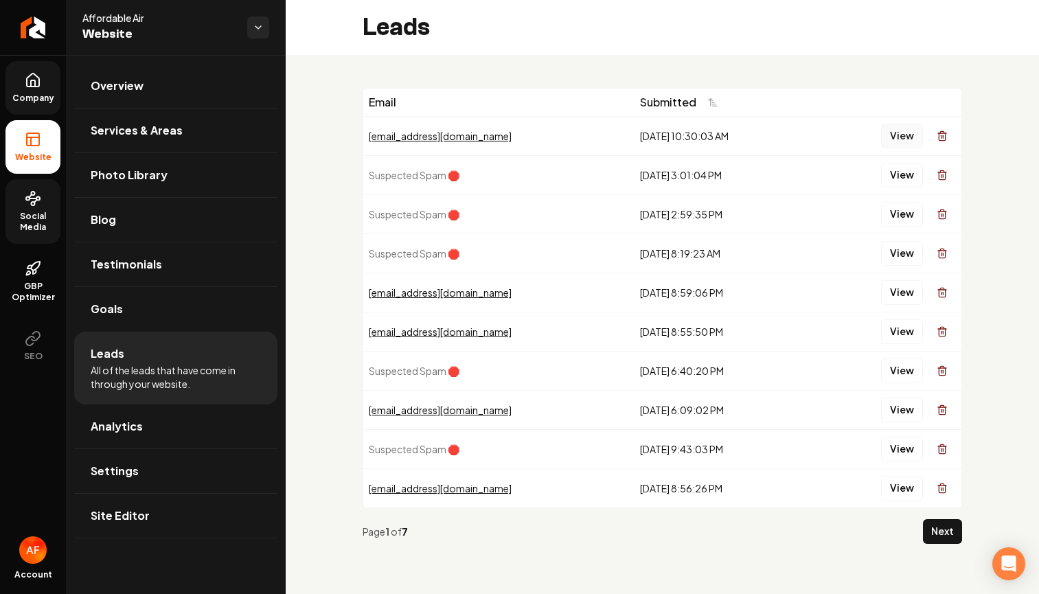
click at [901, 139] on button "View" at bounding box center [902, 136] width 42 height 25
click at [906, 299] on button "View" at bounding box center [902, 292] width 42 height 25
click at [897, 345] on td "View" at bounding box center [886, 331] width 151 height 39
click at [899, 341] on button "View" at bounding box center [902, 331] width 42 height 25
click at [895, 418] on button "View" at bounding box center [902, 410] width 42 height 25
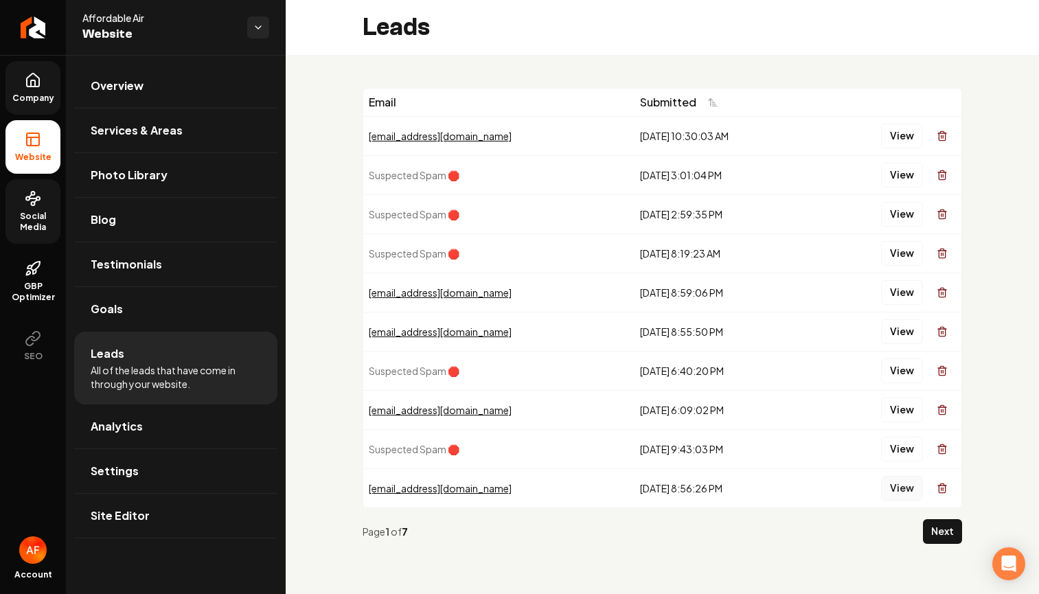
click at [905, 486] on button "View" at bounding box center [902, 488] width 42 height 25
click at [953, 534] on button "Next" at bounding box center [942, 531] width 39 height 25
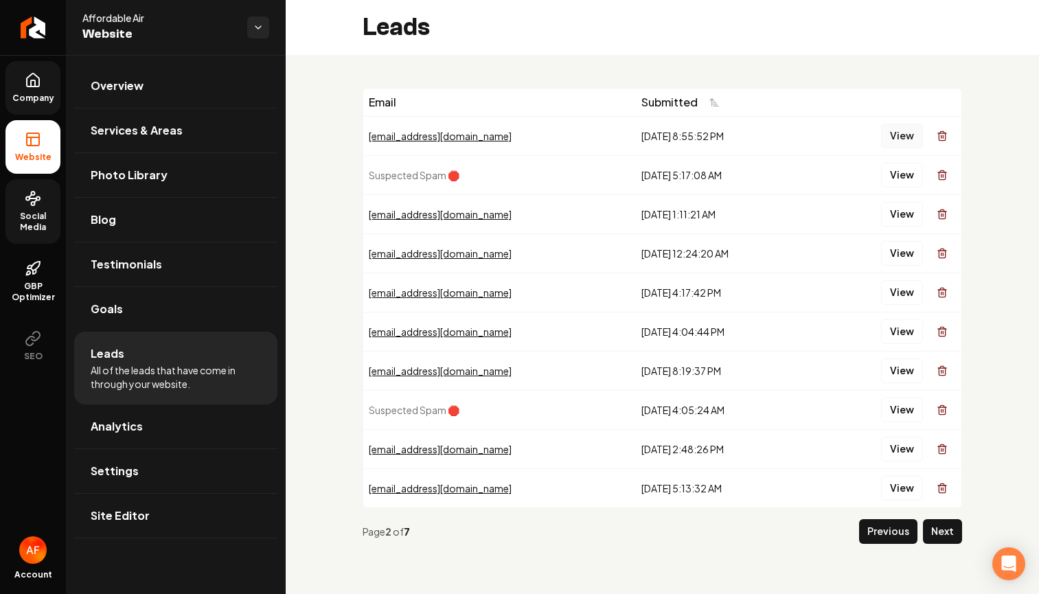
click at [896, 142] on button "View" at bounding box center [902, 136] width 42 height 25
click at [903, 219] on button "View" at bounding box center [902, 214] width 42 height 25
click at [902, 218] on button "View" at bounding box center [902, 214] width 42 height 25
click at [896, 243] on button "View" at bounding box center [902, 253] width 42 height 25
drag, startPoint x: 38, startPoint y: 98, endPoint x: 32, endPoint y: 115, distance: 18.0
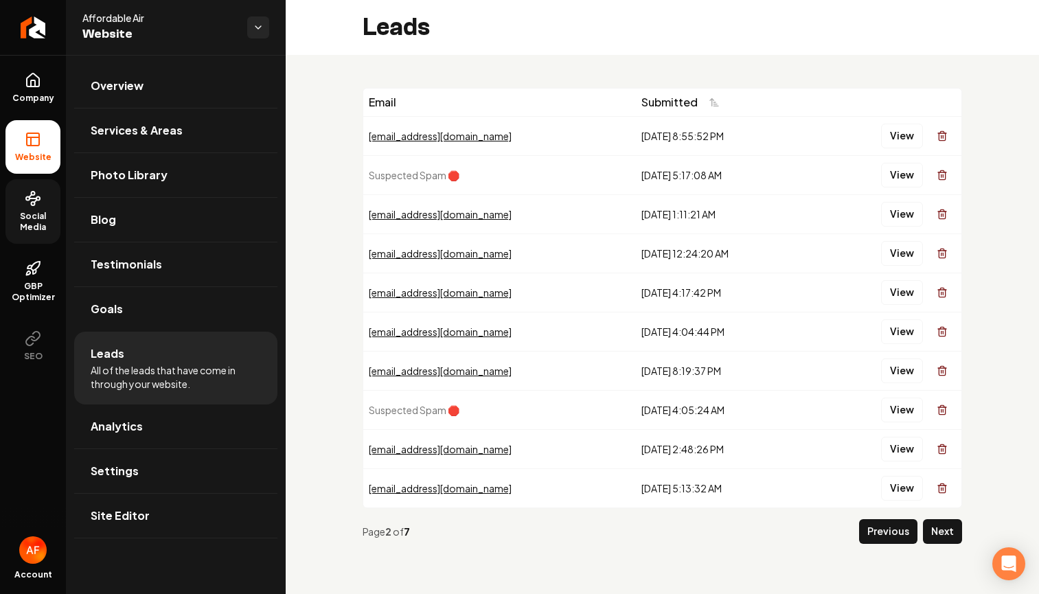
click at [38, 98] on span "Company" at bounding box center [33, 98] width 53 height 11
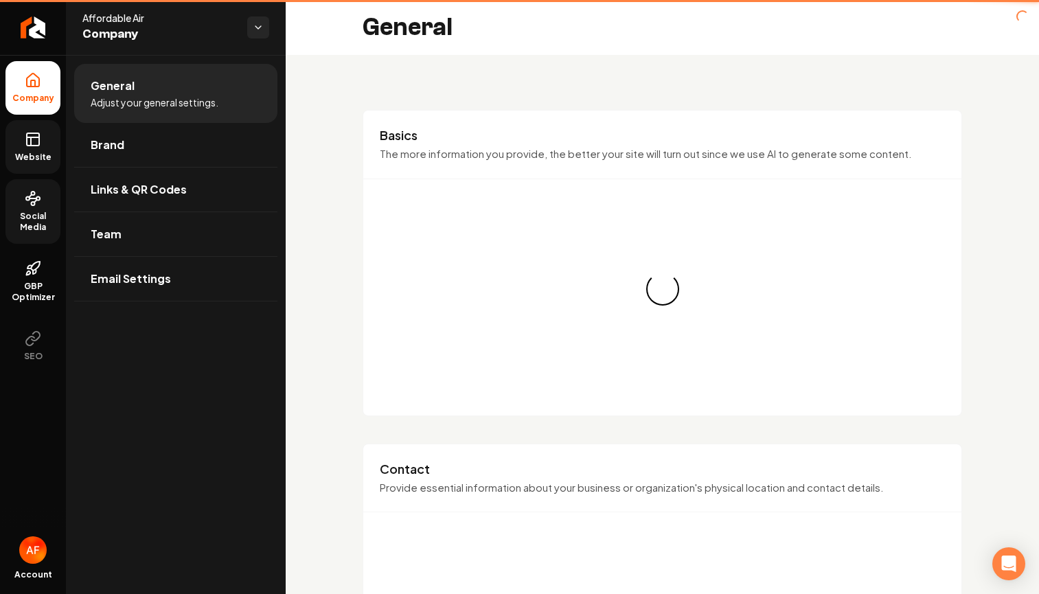
click at [29, 140] on icon at bounding box center [33, 139] width 16 height 16
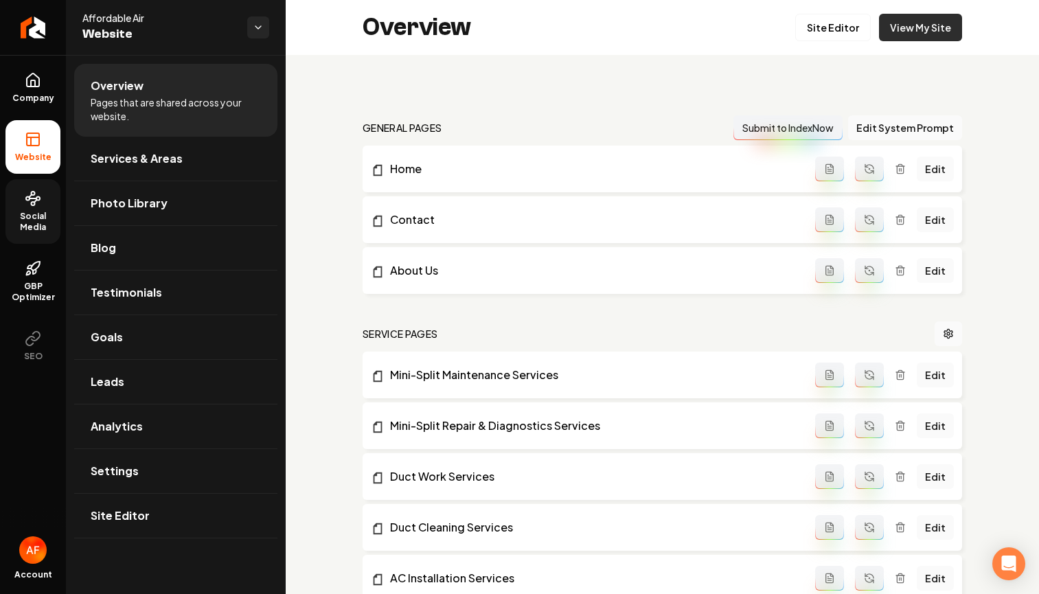
click at [899, 36] on link "View My Site" at bounding box center [920, 27] width 83 height 27
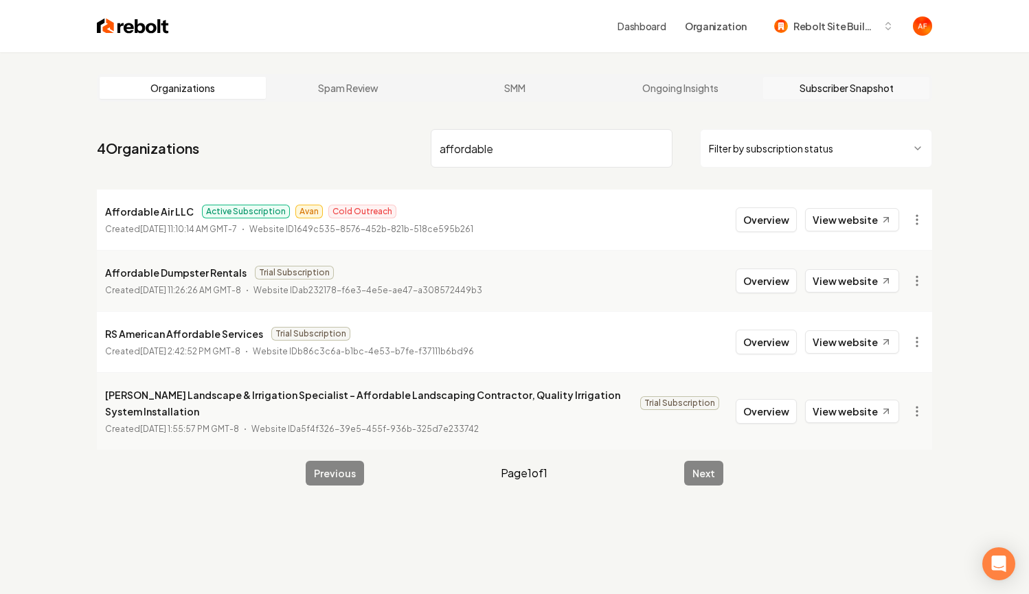
click at [824, 86] on link "Subscriber Snapshot" at bounding box center [846, 88] width 166 height 22
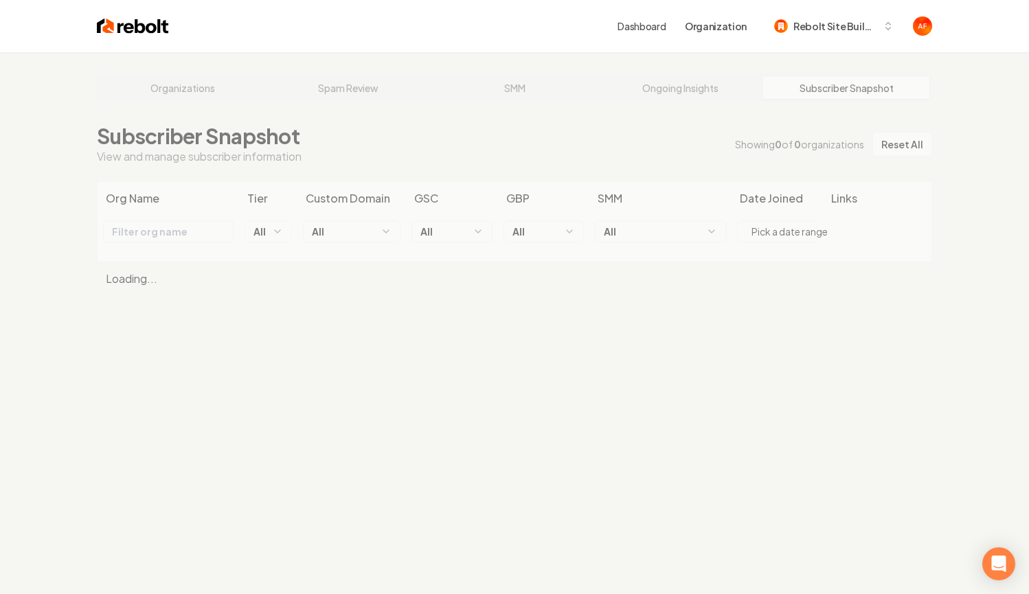
click at [209, 92] on div "Organizations Spam Review SMM Ongoing Insights Subscriber Snapshot Subscriber S…" at bounding box center [514, 349] width 1029 height 594
click at [207, 91] on div "Organizations Spam Review SMM Ongoing Insights Subscriber Snapshot Subscriber S…" at bounding box center [514, 349] width 1029 height 594
click at [208, 91] on div "Organizations Spam Review SMM Ongoing Insights Subscriber Snapshot Subscriber S…" at bounding box center [514, 349] width 1029 height 594
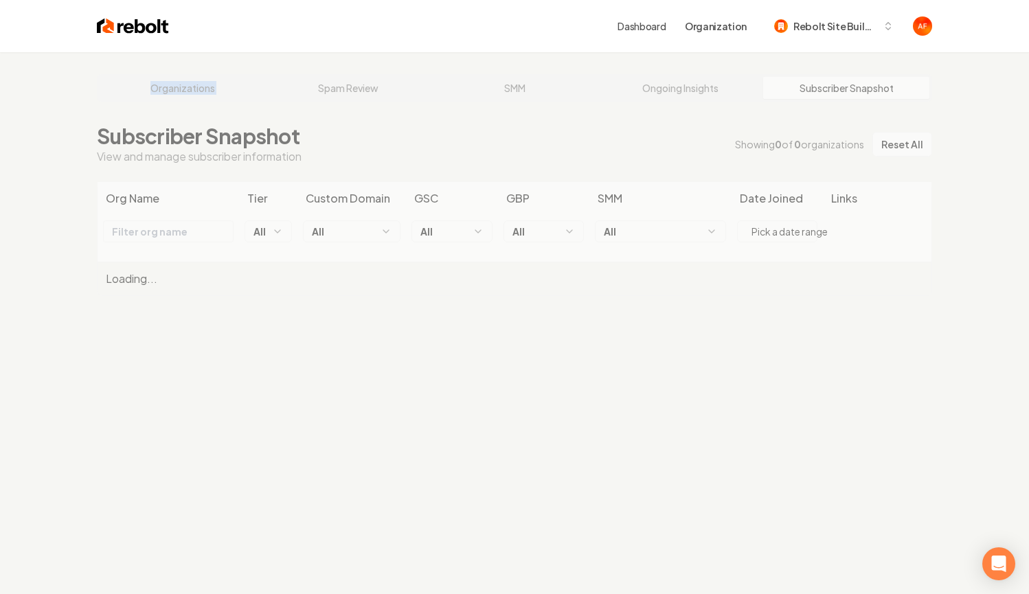
click at [208, 91] on div "Organizations Spam Review SMM Ongoing Insights Subscriber Snapshot Subscriber S…" at bounding box center [514, 349] width 1029 height 594
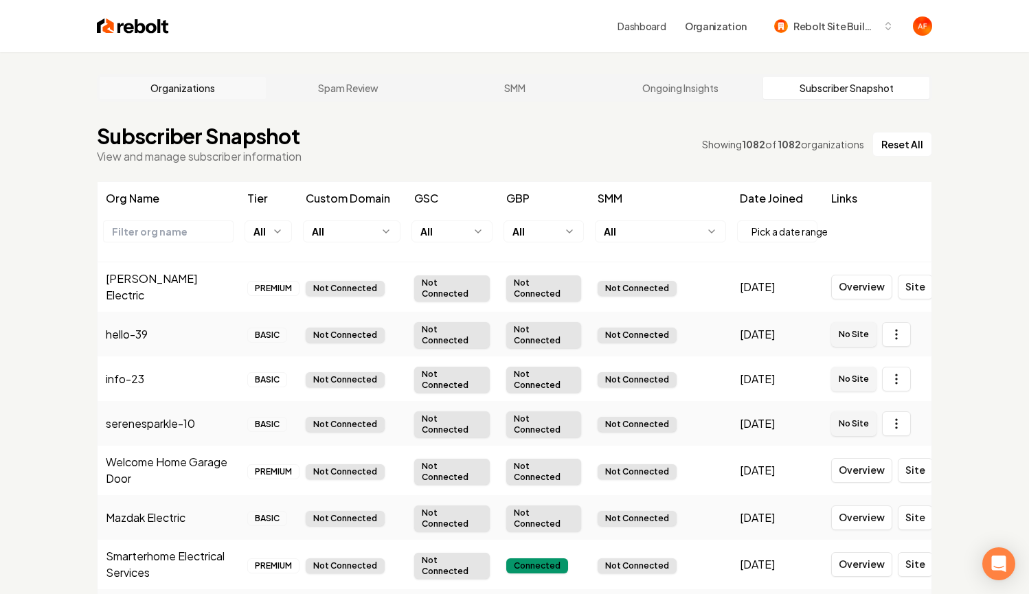
click at [201, 87] on link "Organizations" at bounding box center [183, 88] width 166 height 22
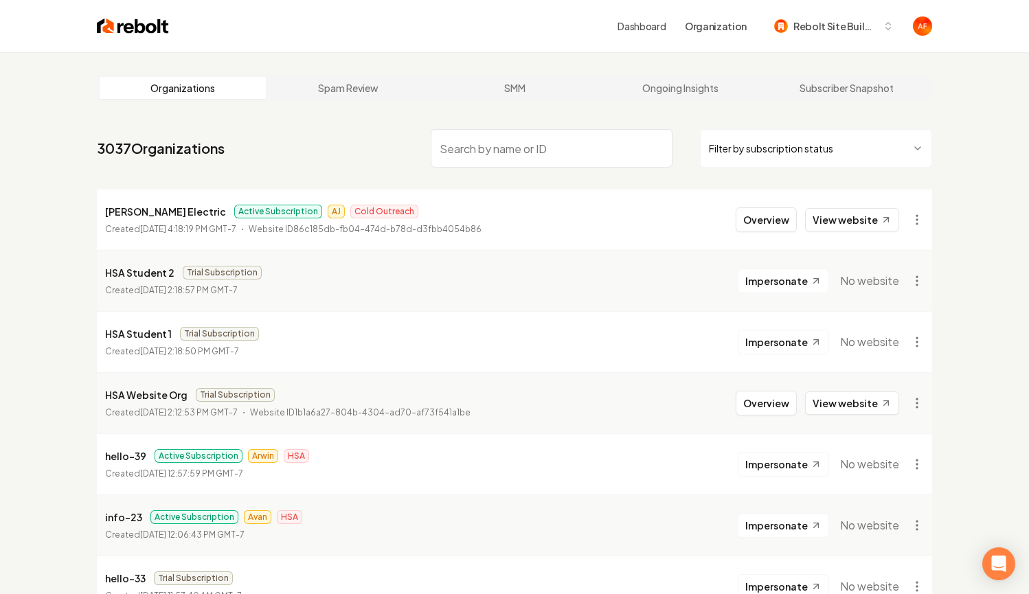
click at [776, 143] on html "Dashboard Organization Rebolt Site Builder Organizations Spam Review SMM Ongoin…" at bounding box center [514, 297] width 1029 height 594
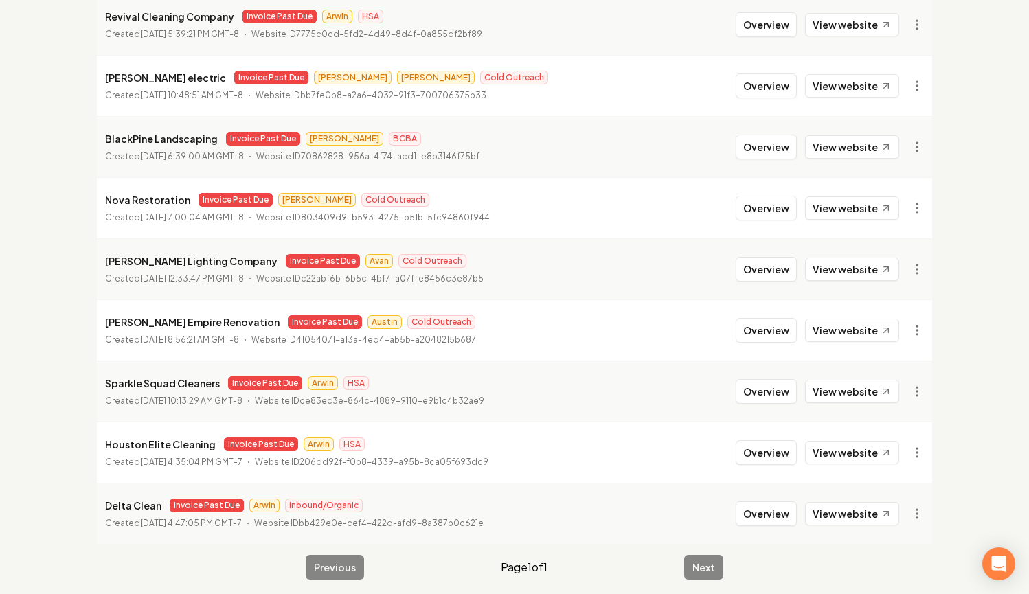
scroll to position [1364, 0]
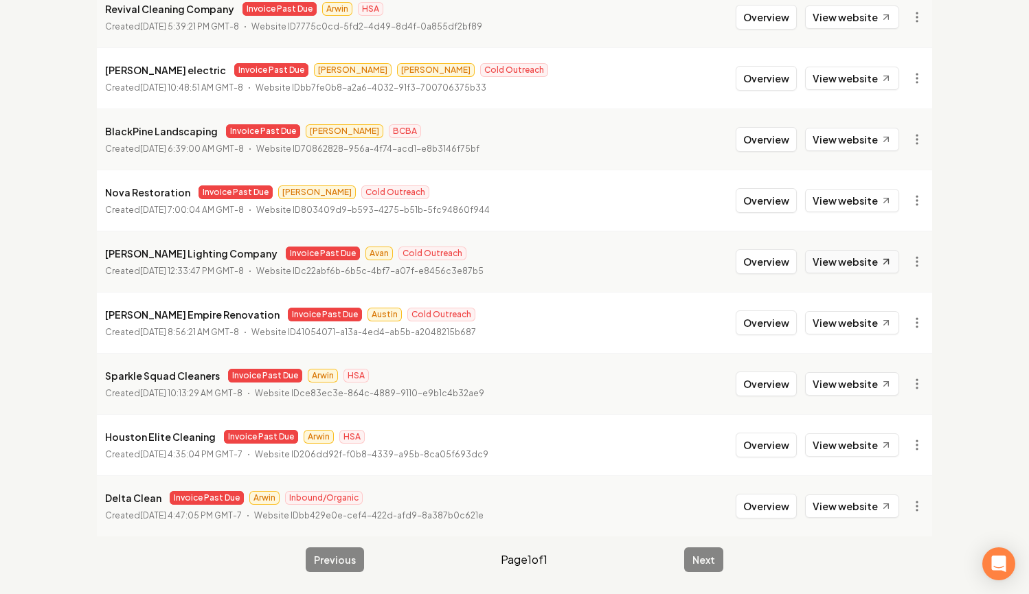
click at [848, 267] on link "View website" at bounding box center [852, 261] width 94 height 23
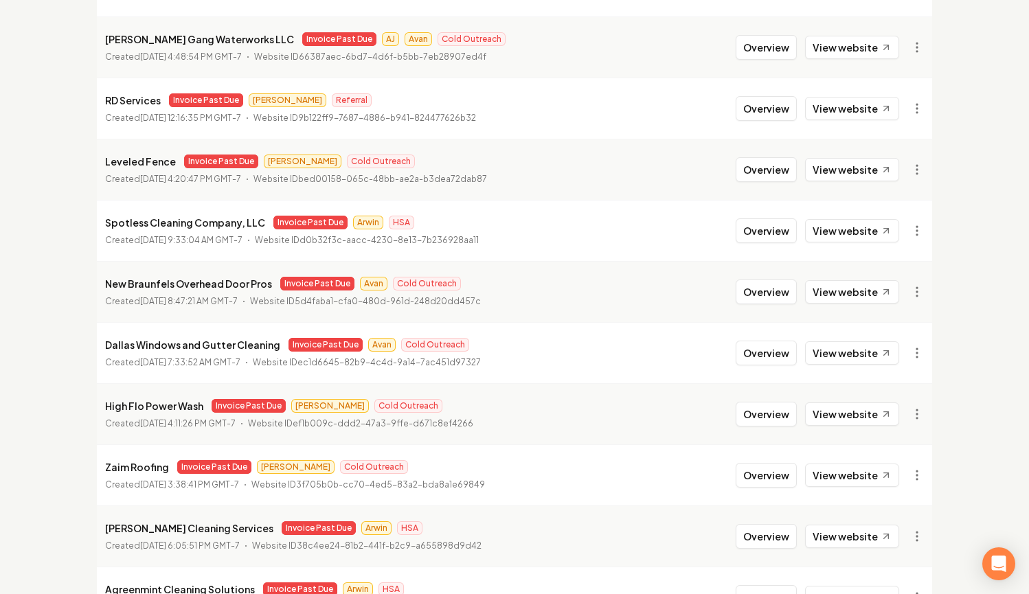
scroll to position [0, 0]
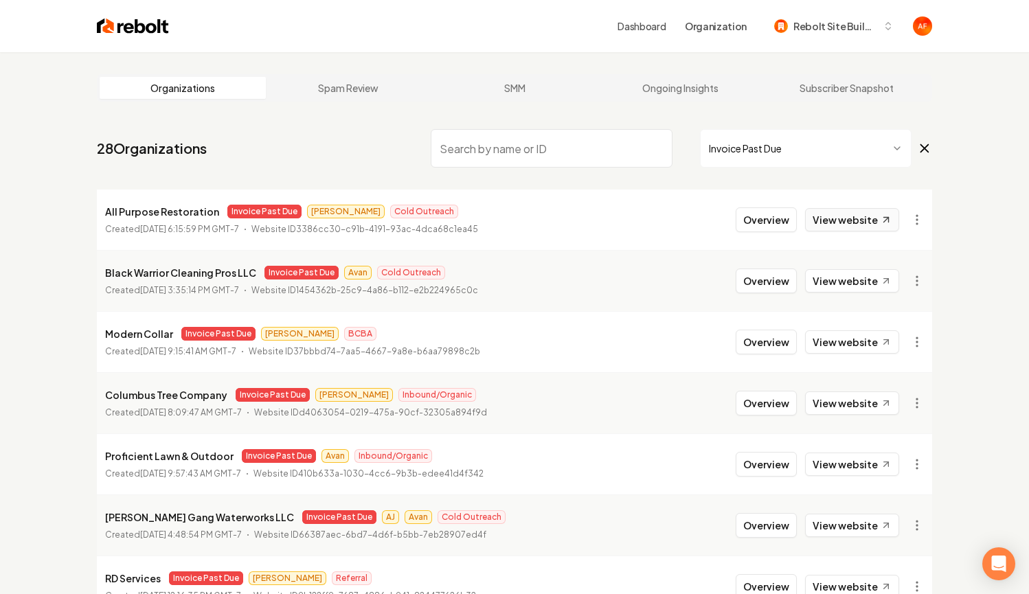
click at [866, 224] on link "View website" at bounding box center [852, 219] width 94 height 23
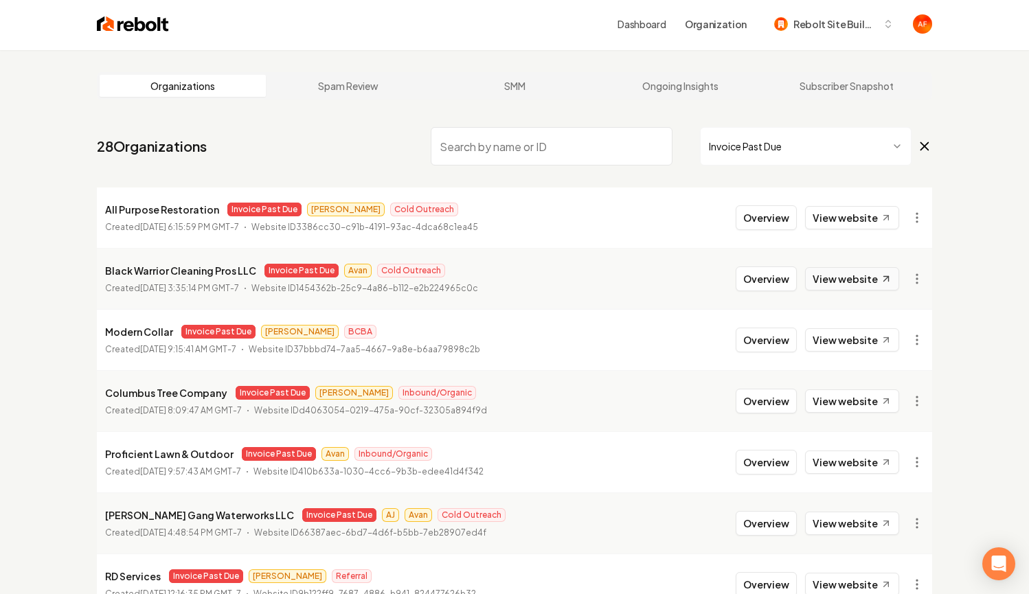
scroll to position [3, 0]
click at [844, 270] on link "View website" at bounding box center [852, 278] width 94 height 23
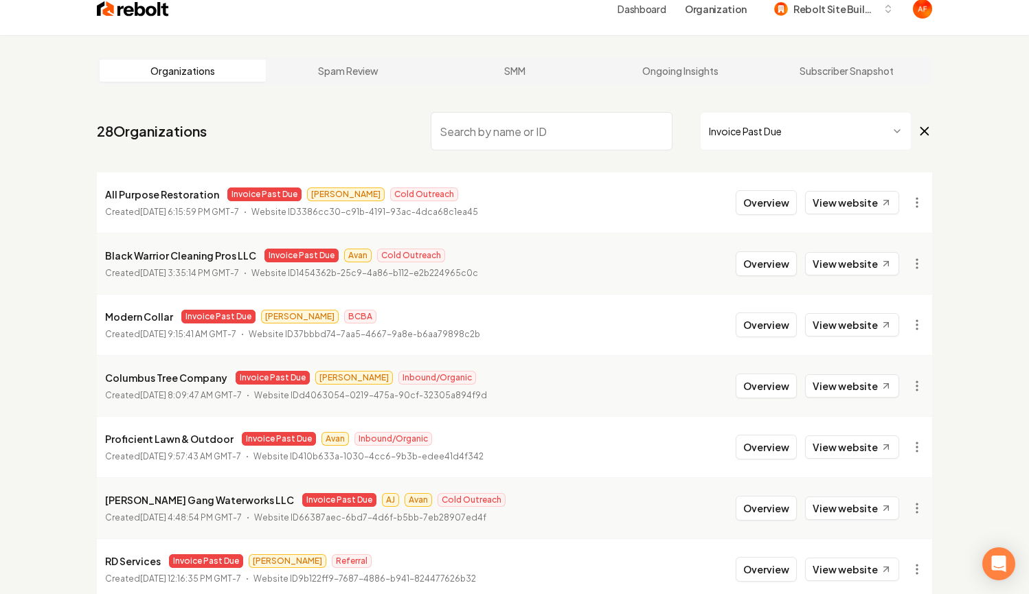
scroll to position [0, 0]
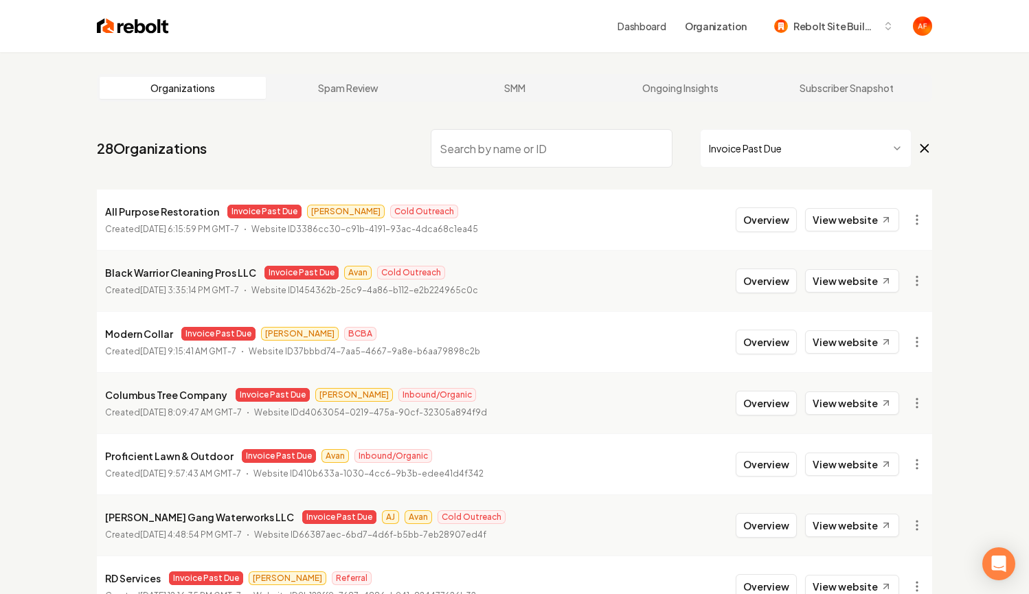
click at [126, 28] on img at bounding box center [133, 25] width 72 height 19
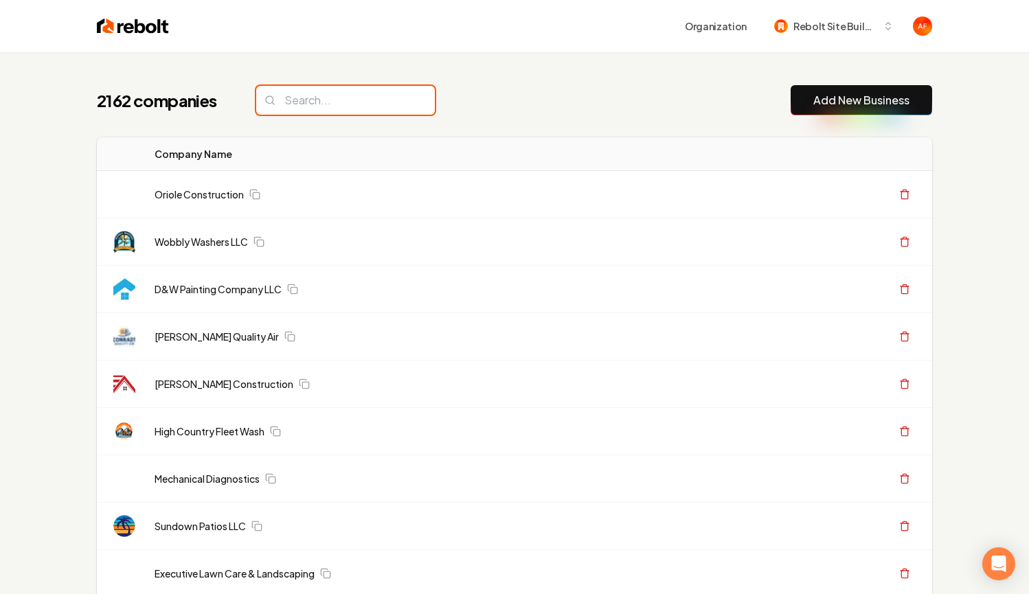
click at [368, 103] on input "search" at bounding box center [345, 100] width 179 height 29
type input "l"
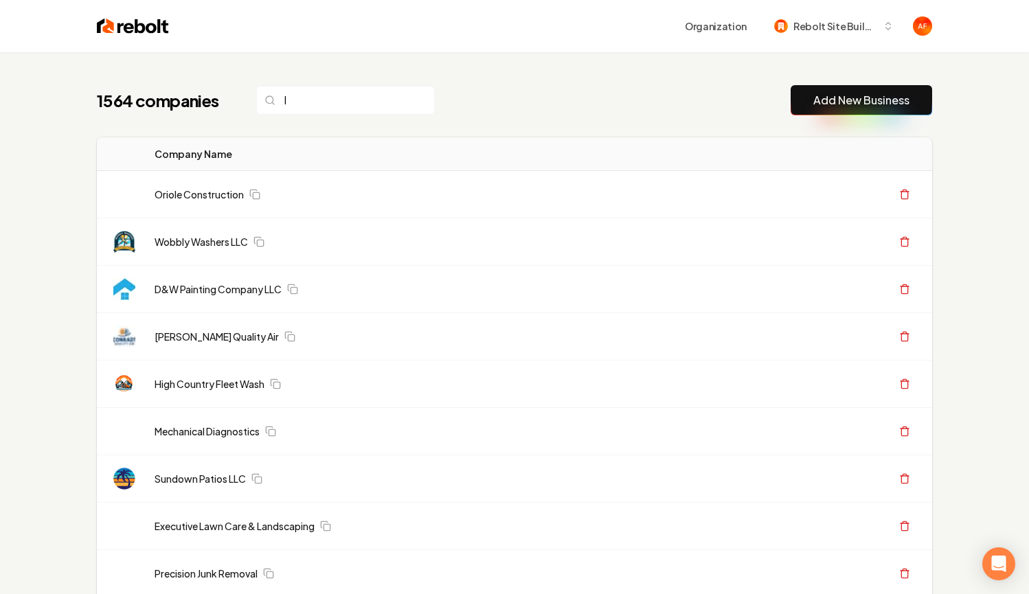
click at [112, 19] on img at bounding box center [133, 25] width 72 height 19
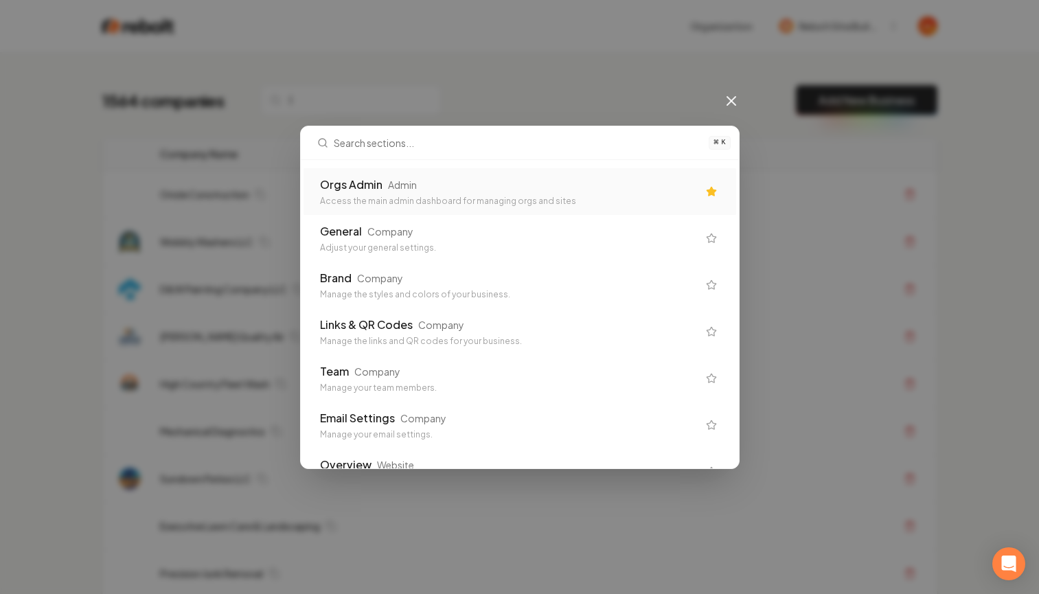
click at [389, 203] on div "Access the main admin dashboard for managing orgs and sites" at bounding box center [509, 201] width 378 height 11
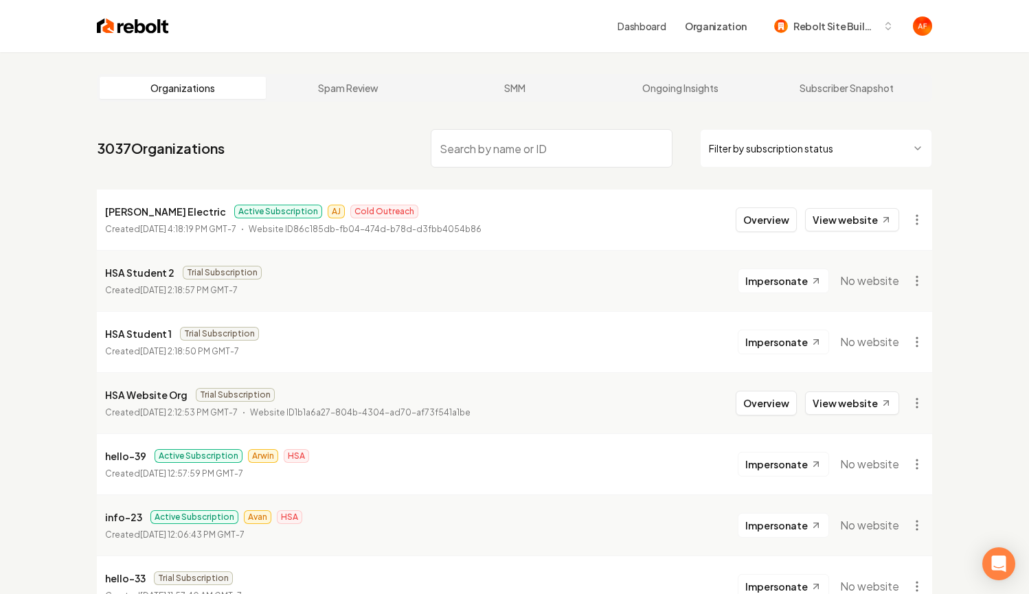
click at [877, 231] on div "Overview View website" at bounding box center [817, 219] width 163 height 25
click at [877, 227] on link "View website" at bounding box center [852, 219] width 94 height 23
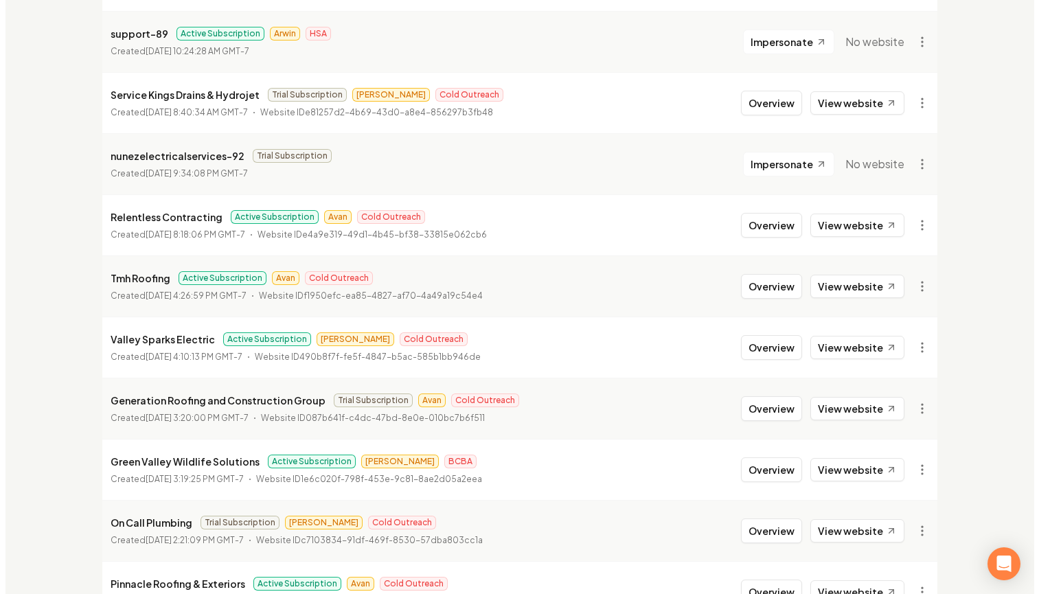
scroll to position [1220, 0]
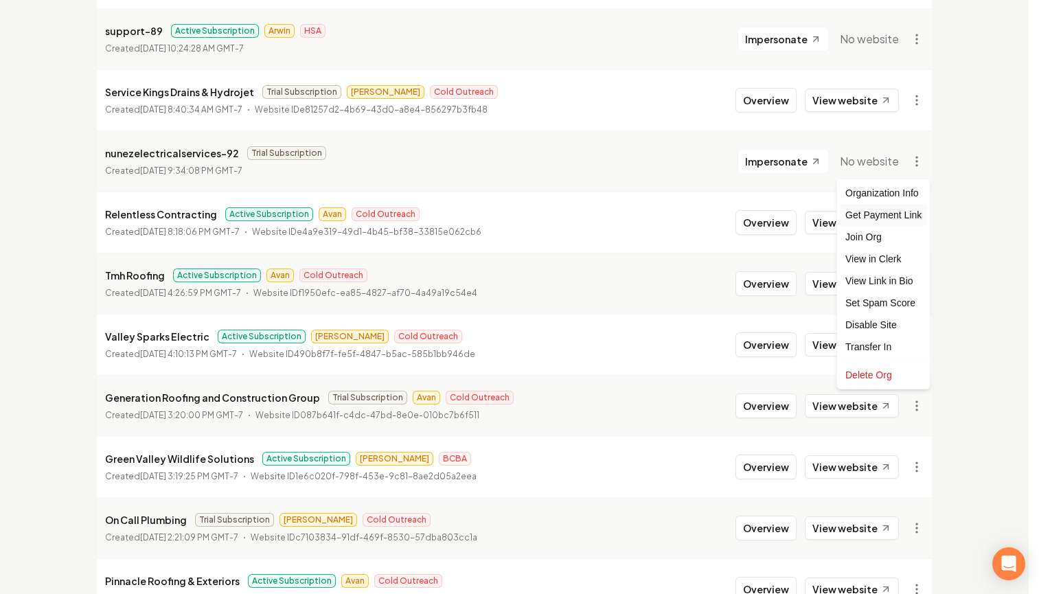
click at [884, 218] on div "Get Payment Link" at bounding box center [883, 215] width 87 height 22
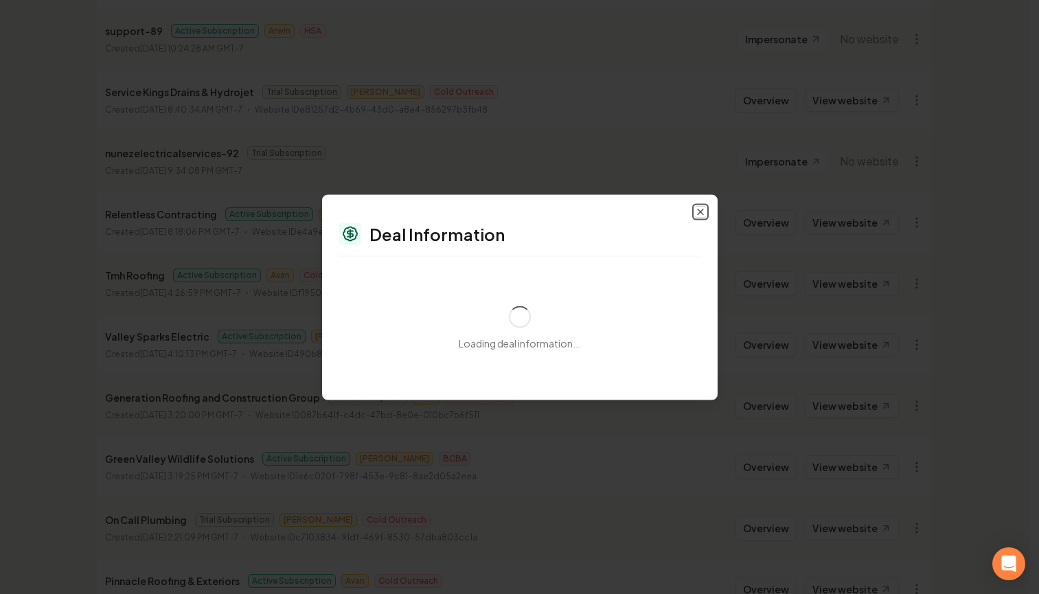
select select "**********"
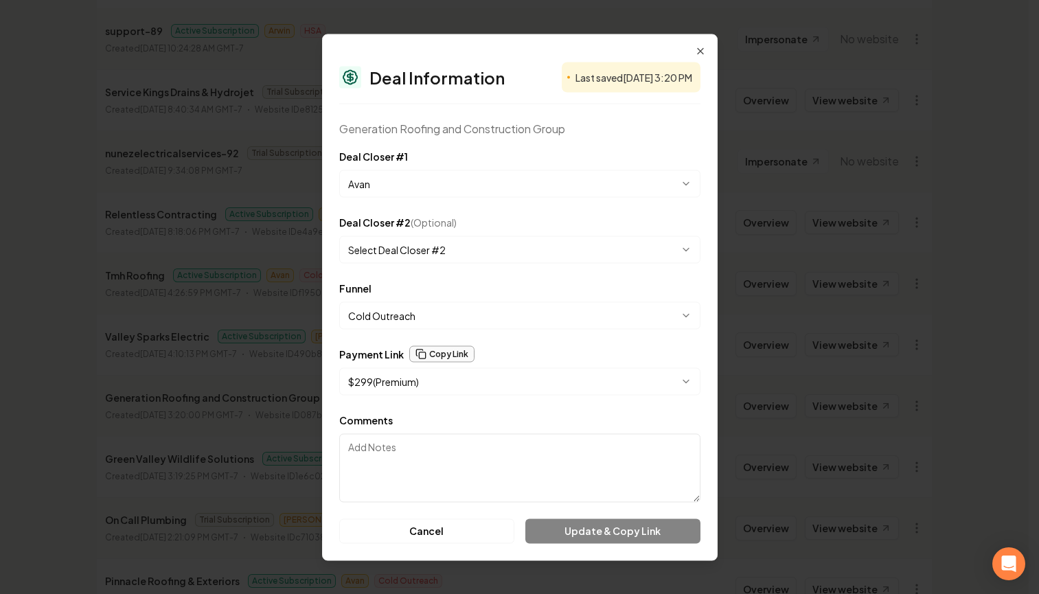
click at [438, 349] on button "Copy Link" at bounding box center [441, 354] width 65 height 16
click at [449, 350] on button "Copy Link" at bounding box center [441, 354] width 65 height 16
click at [434, 346] on button "Copy Link" at bounding box center [441, 354] width 65 height 16
